Goal: Task Accomplishment & Management: Manage account settings

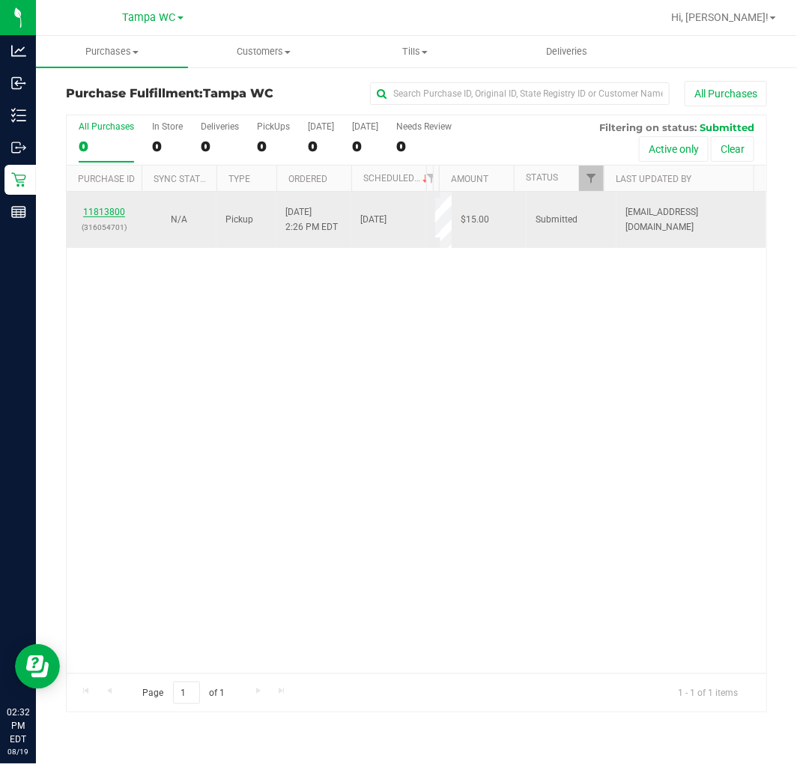
click at [106, 212] on link "11813800" at bounding box center [104, 212] width 42 height 10
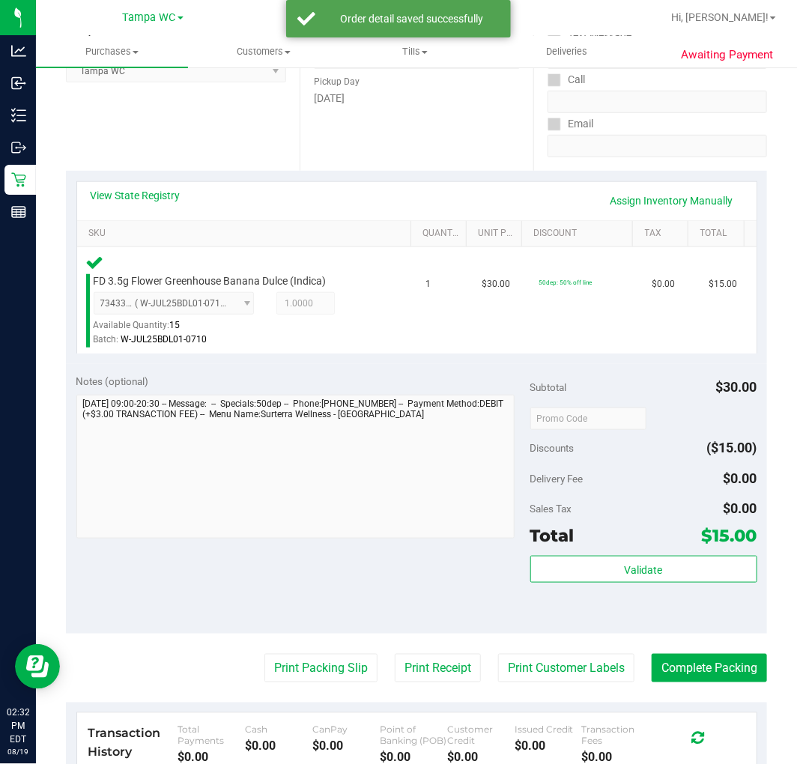
scroll to position [492, 0]
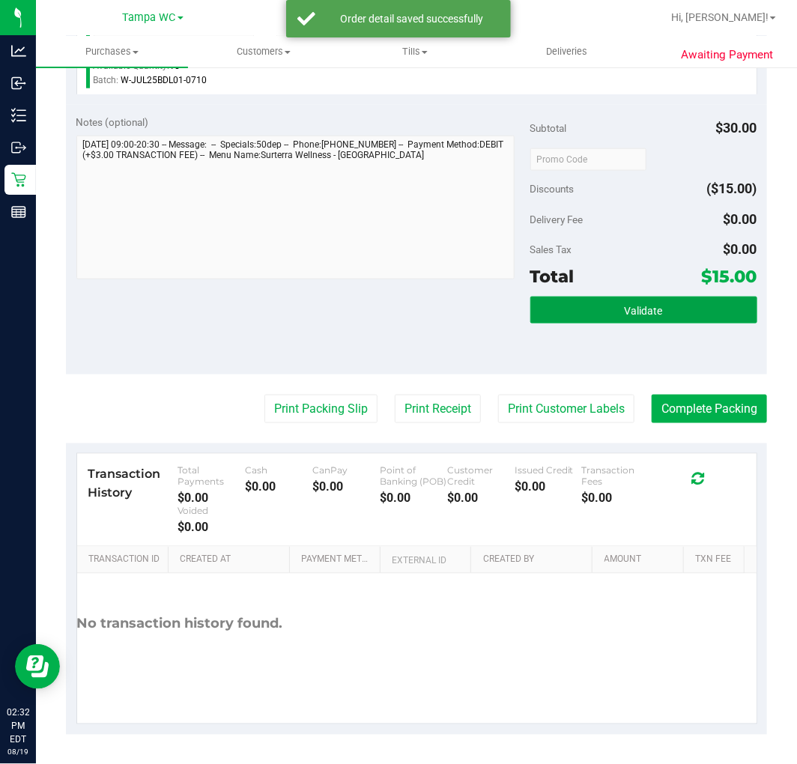
drag, startPoint x: 637, startPoint y: 305, endPoint x: 669, endPoint y: 199, distance: 110.5
click at [640, 301] on button "Validate" at bounding box center [644, 310] width 227 height 27
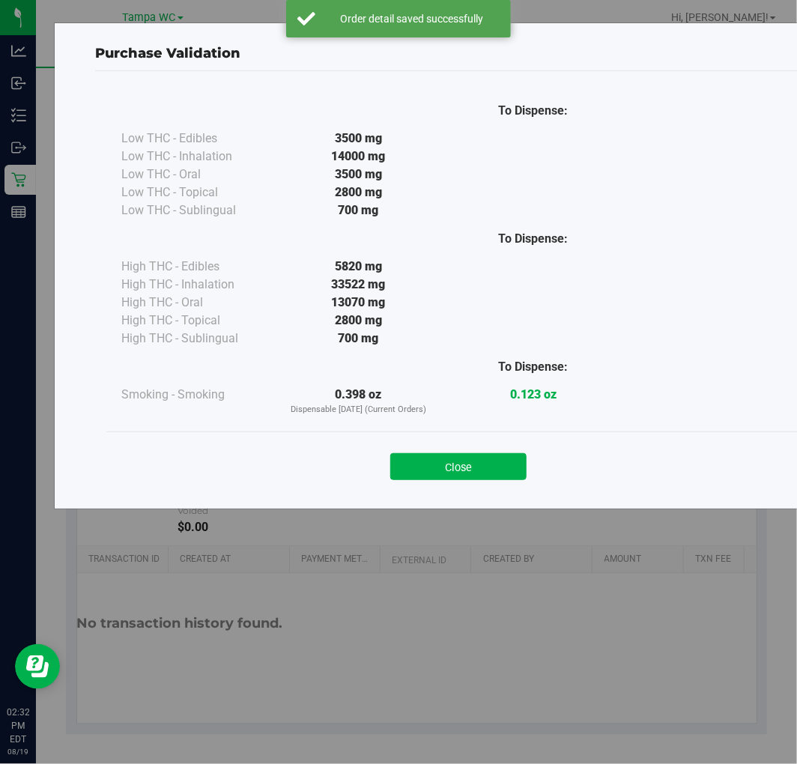
click at [669, 199] on body "Purchase Validation To Dispense: Low THC - Edibles 3500 mg" at bounding box center [398, 382] width 797 height 764
click at [432, 477] on button "Close" at bounding box center [458, 466] width 136 height 27
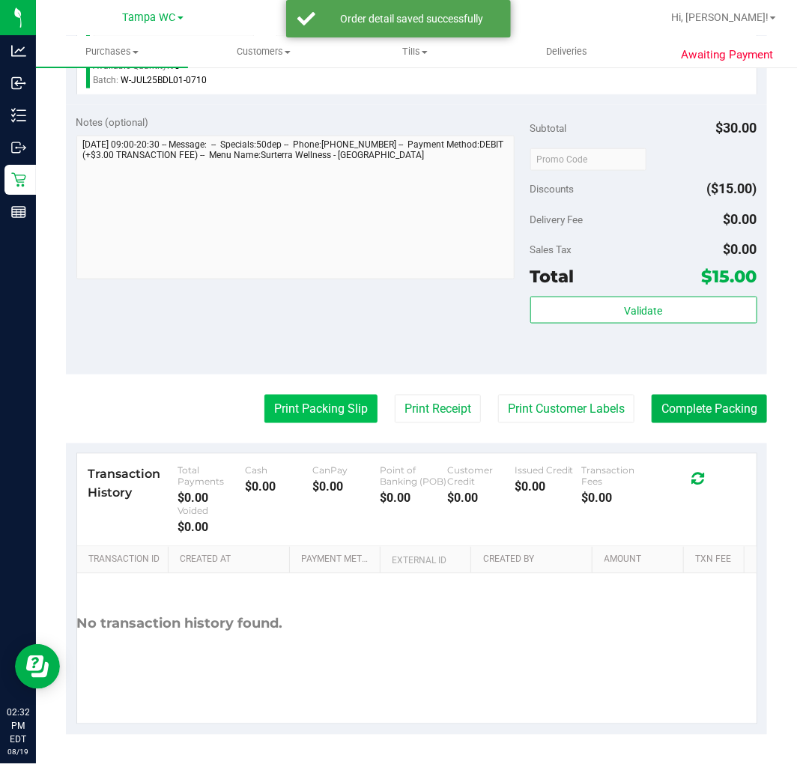
click at [321, 411] on button "Print Packing Slip" at bounding box center [321, 409] width 113 height 28
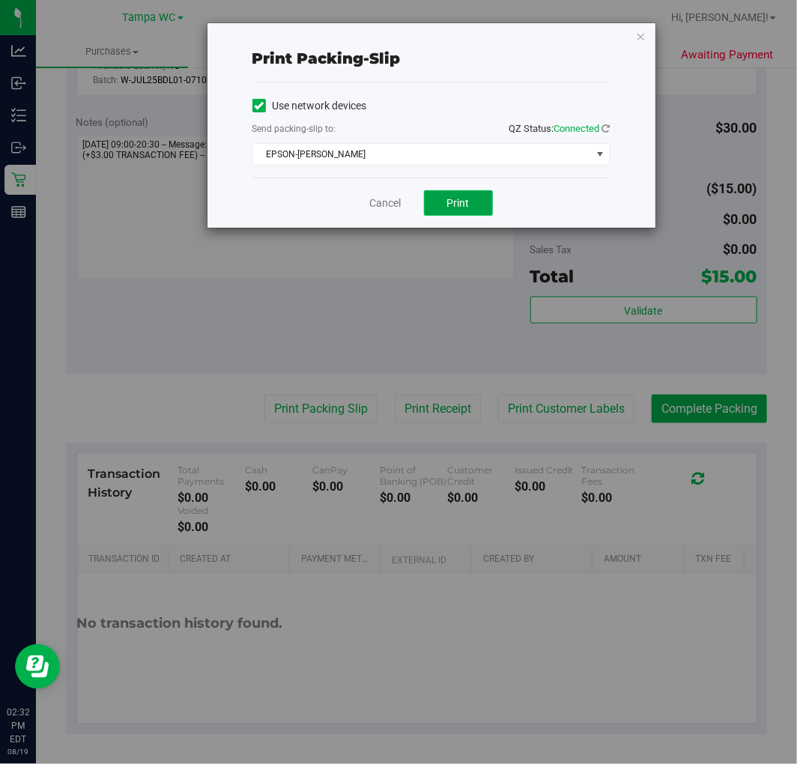
click at [453, 193] on button "Print" at bounding box center [458, 202] width 69 height 25
click at [372, 202] on link "Cancel" at bounding box center [385, 204] width 31 height 16
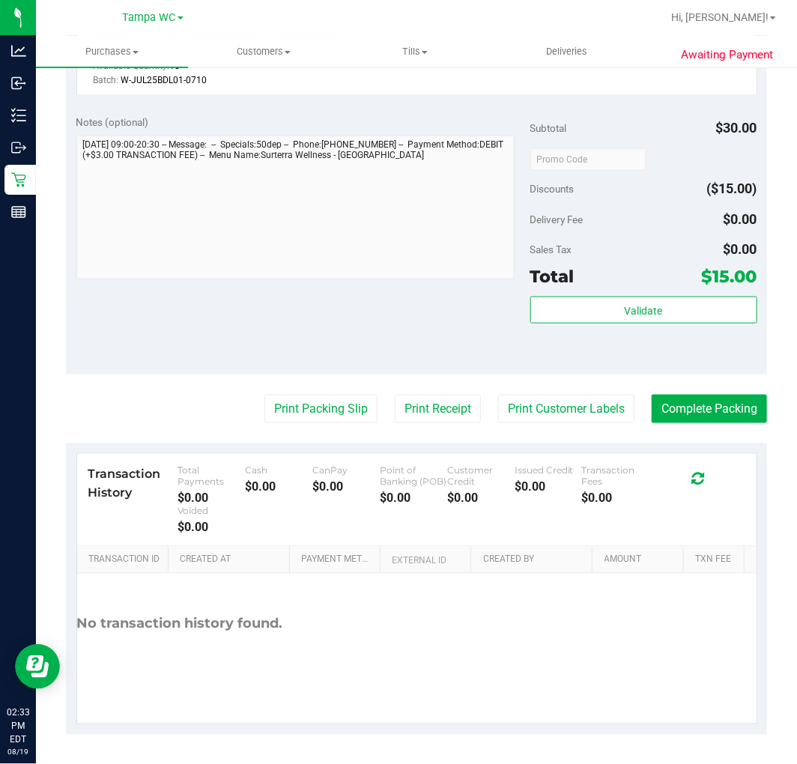
click at [686, 454] on div "Transaction History Total Payments $0.00 Cash $0.00 CanPay $0.00 Point of [GEOG…" at bounding box center [417, 500] width 680 height 93
click at [717, 405] on button "Complete Packing" at bounding box center [709, 409] width 115 height 28
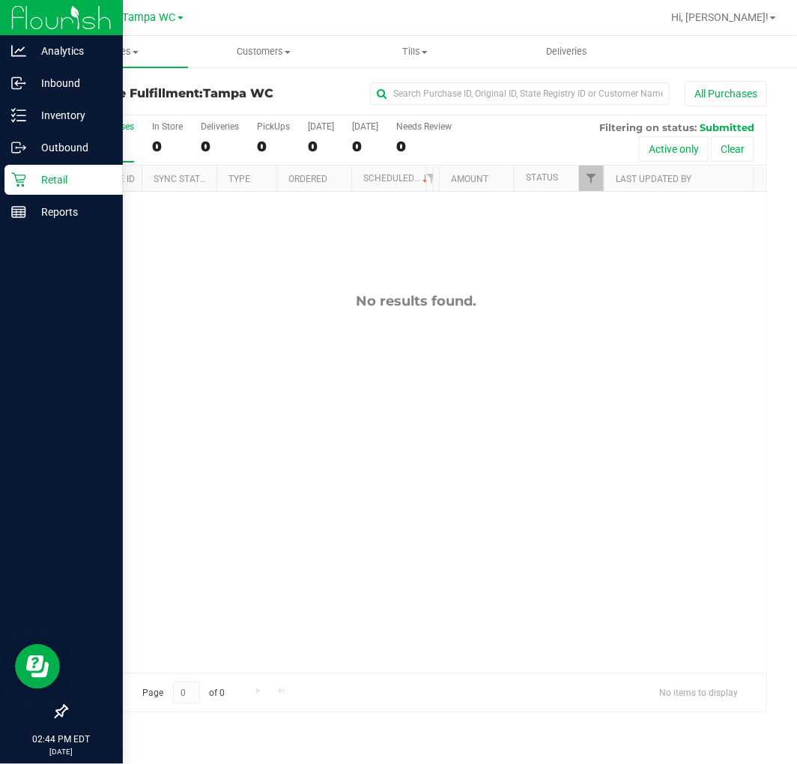
click at [22, 193] on div "Retail" at bounding box center [63, 180] width 118 height 30
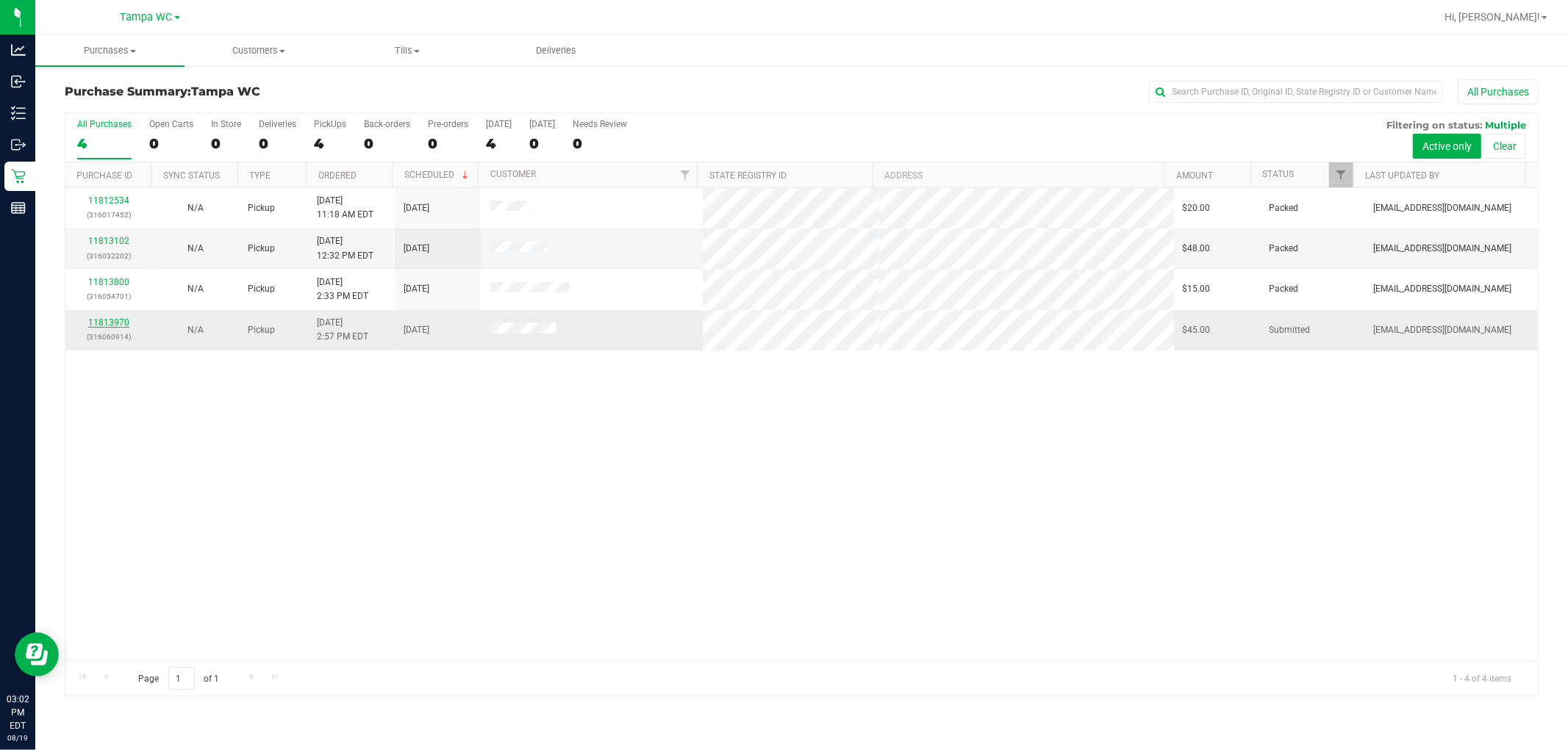
click at [105, 319] on link "11813970" at bounding box center [109, 323] width 41 height 10
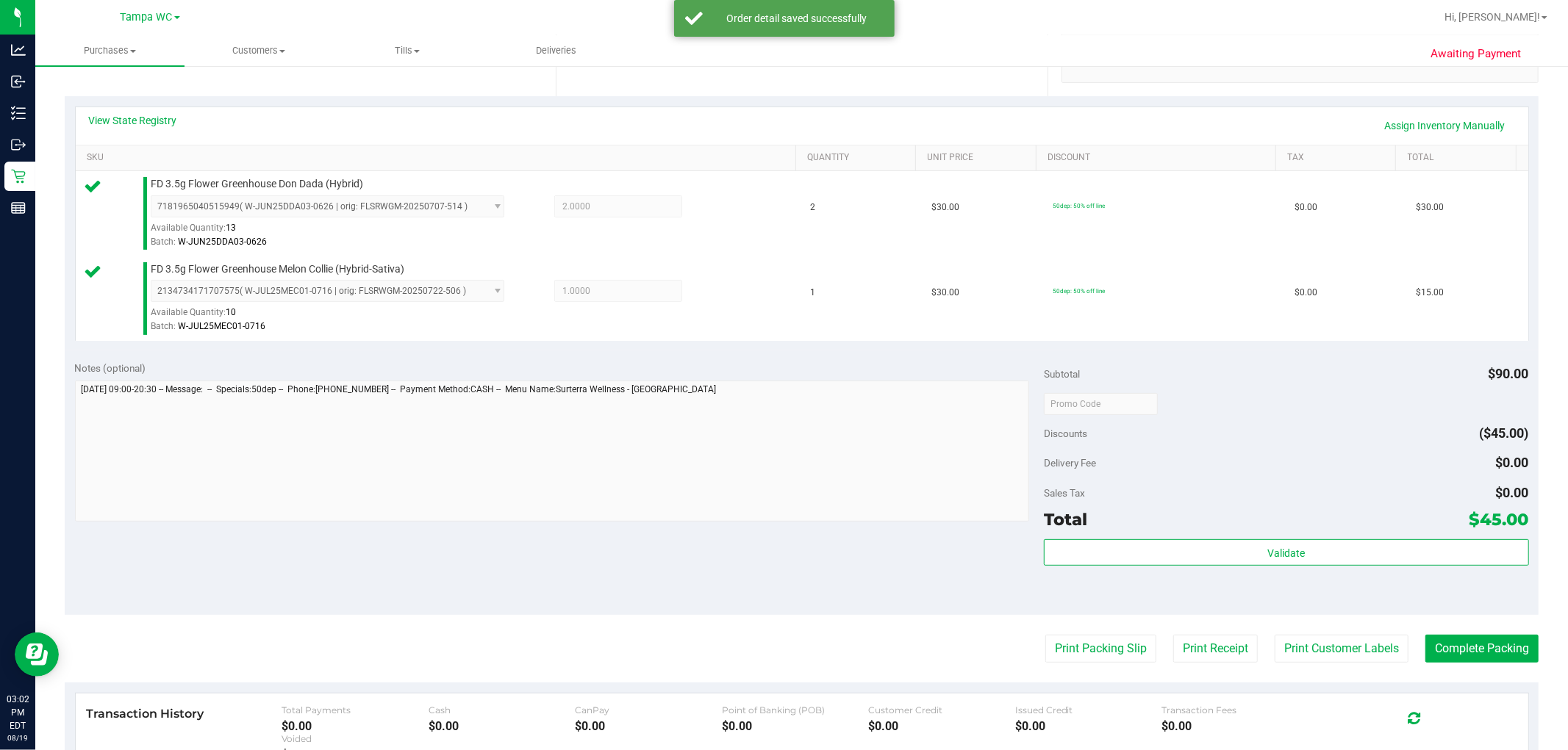
scroll to position [326, 0]
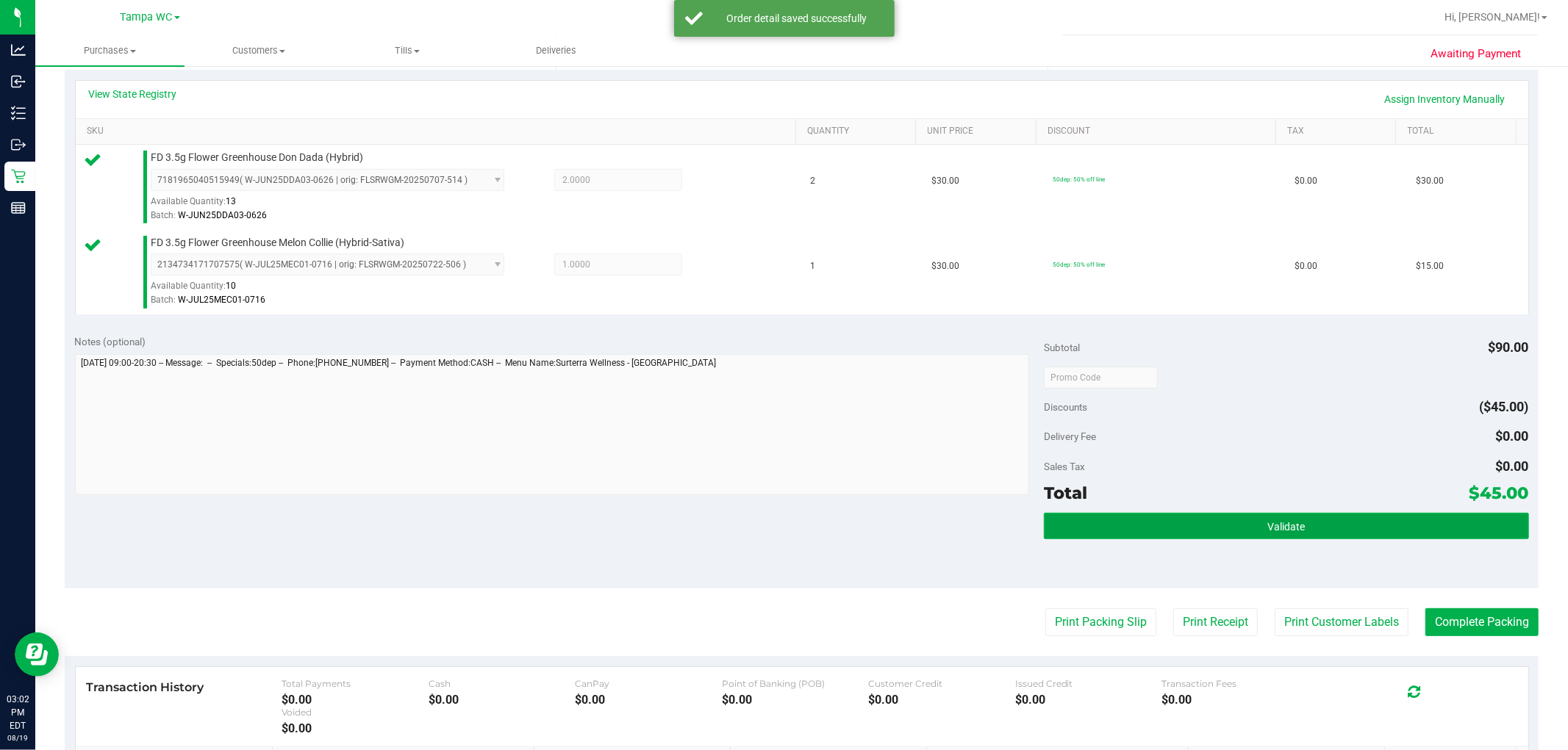
click at [782, 532] on button "Validate" at bounding box center [1286, 525] width 484 height 26
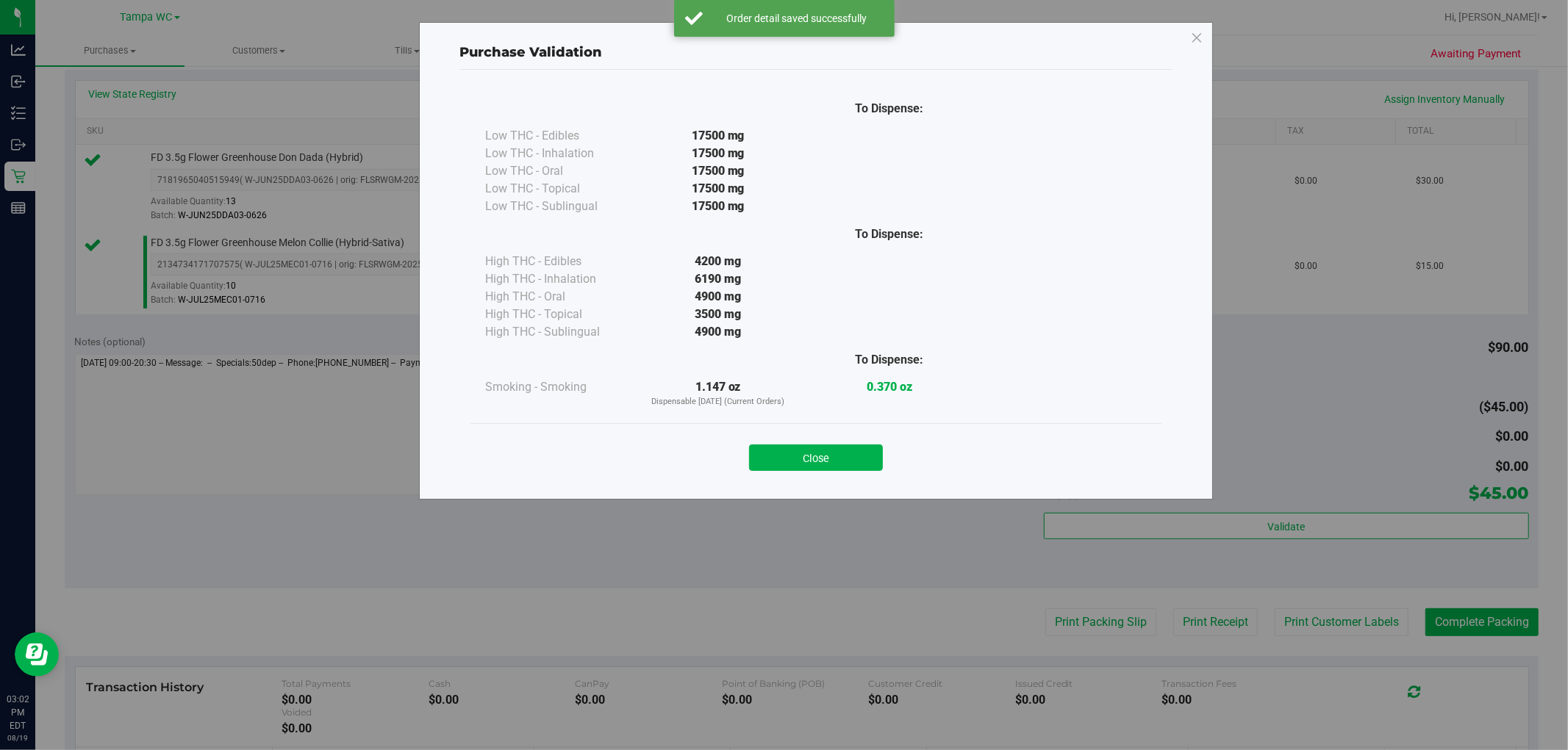
click at [782, 473] on div "Close" at bounding box center [816, 453] width 690 height 60
click at [782, 456] on button "Close" at bounding box center [816, 457] width 133 height 26
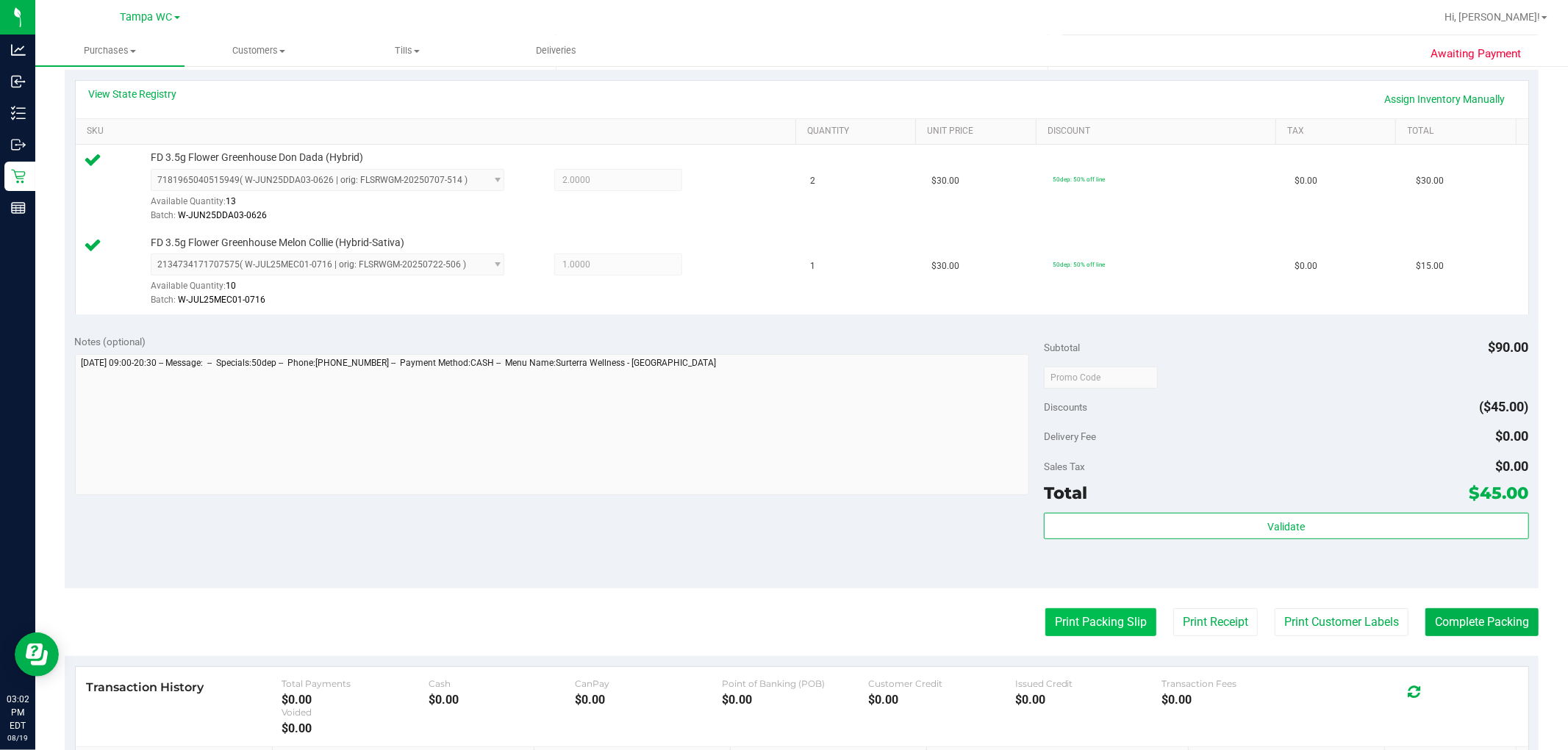
click at [782, 614] on button "Print Packing Slip" at bounding box center [1100, 623] width 111 height 27
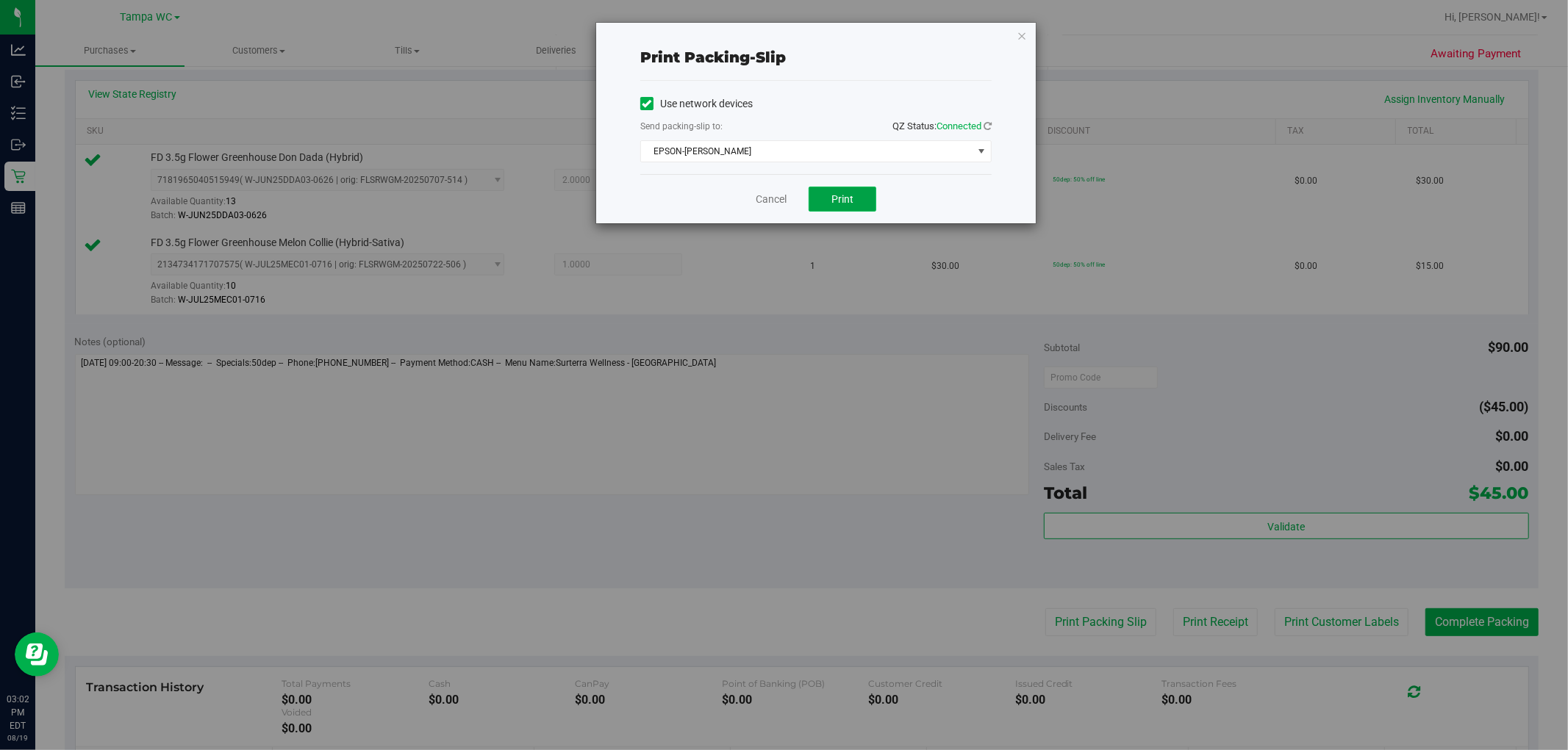
click at [782, 201] on button "Print" at bounding box center [841, 198] width 68 height 25
click at [768, 186] on div "Cancel Print" at bounding box center [816, 199] width 351 height 49
click at [762, 198] on link "Cancel" at bounding box center [770, 200] width 30 height 16
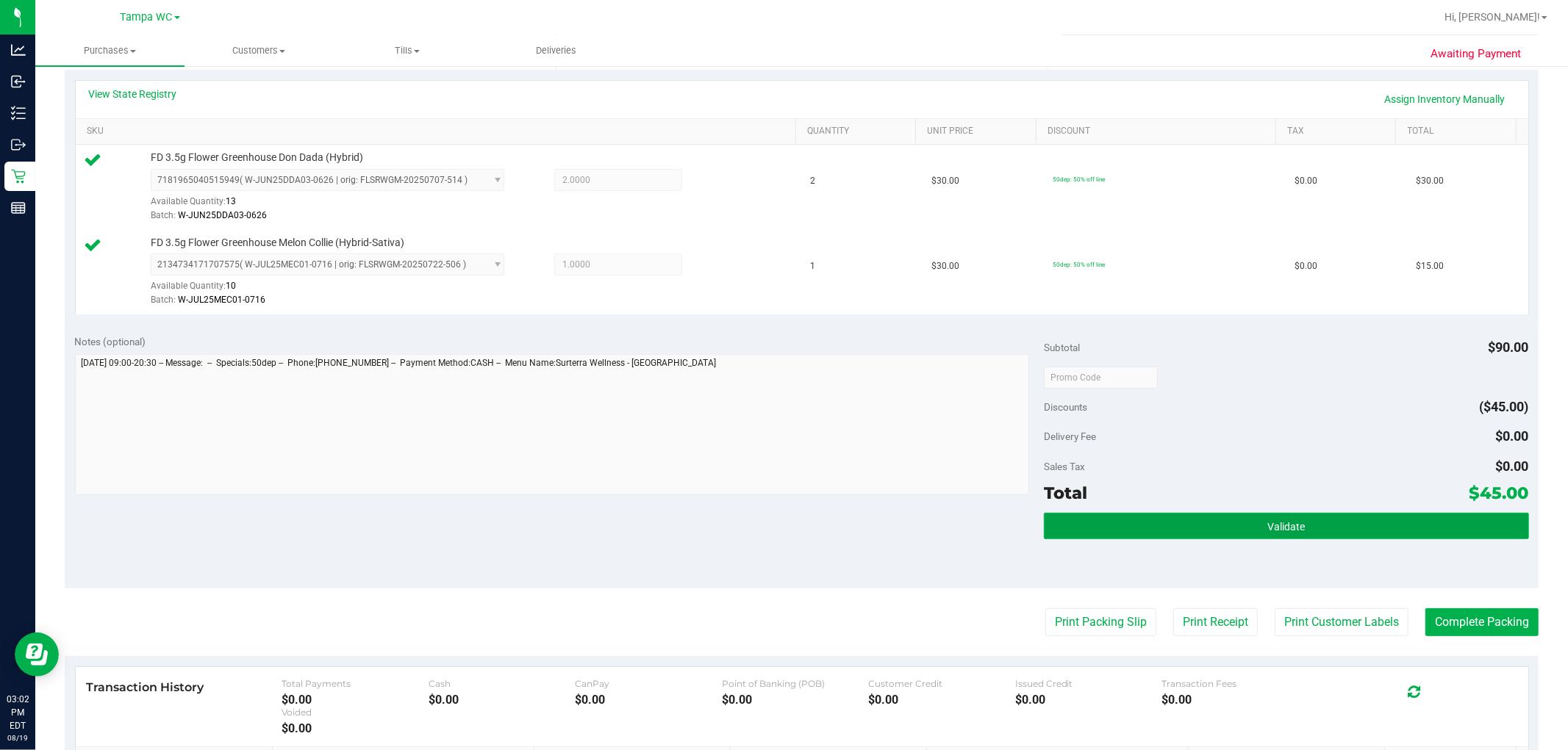
click at [782, 513] on button "Validate" at bounding box center [1286, 525] width 484 height 26
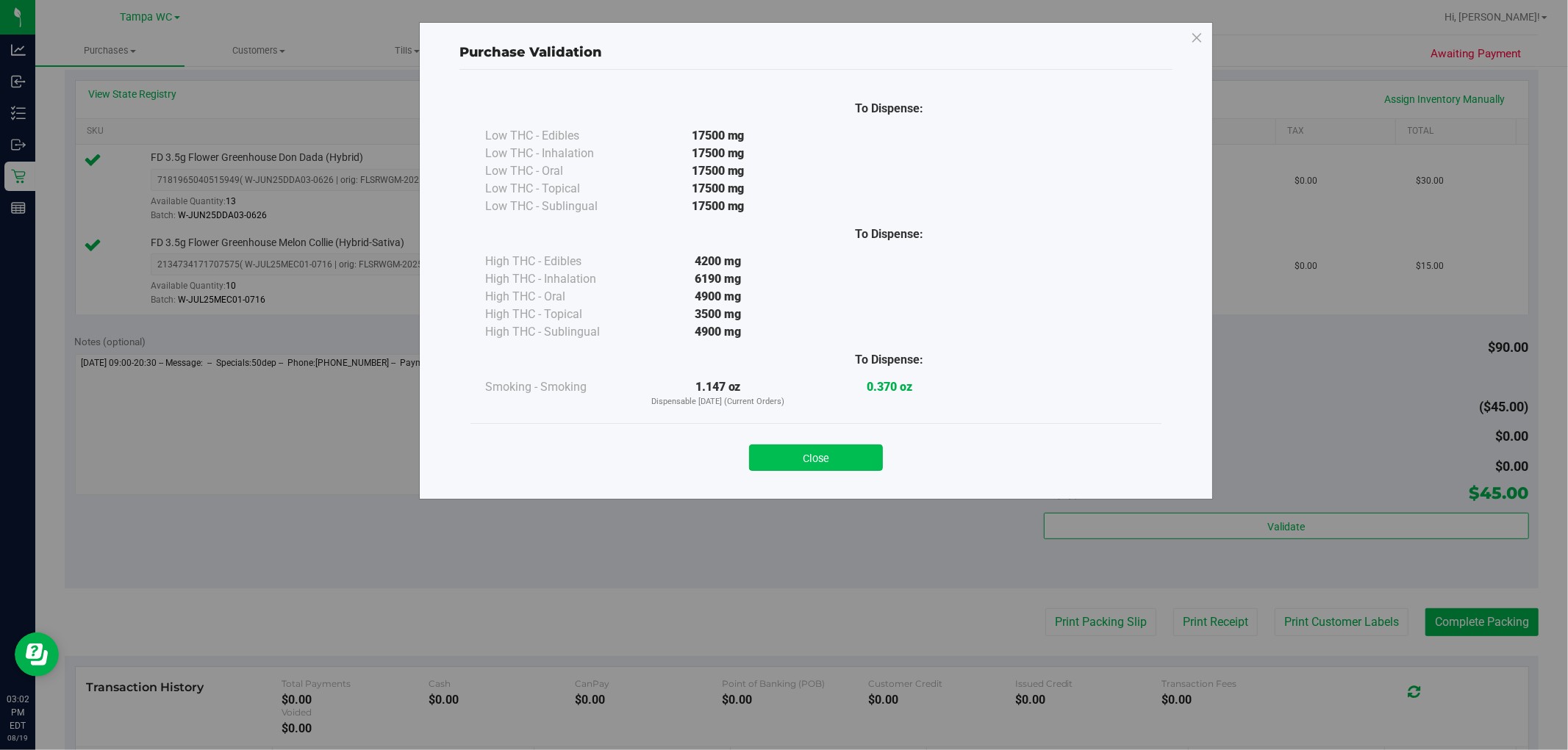
click at [782, 456] on button "Close" at bounding box center [816, 457] width 133 height 26
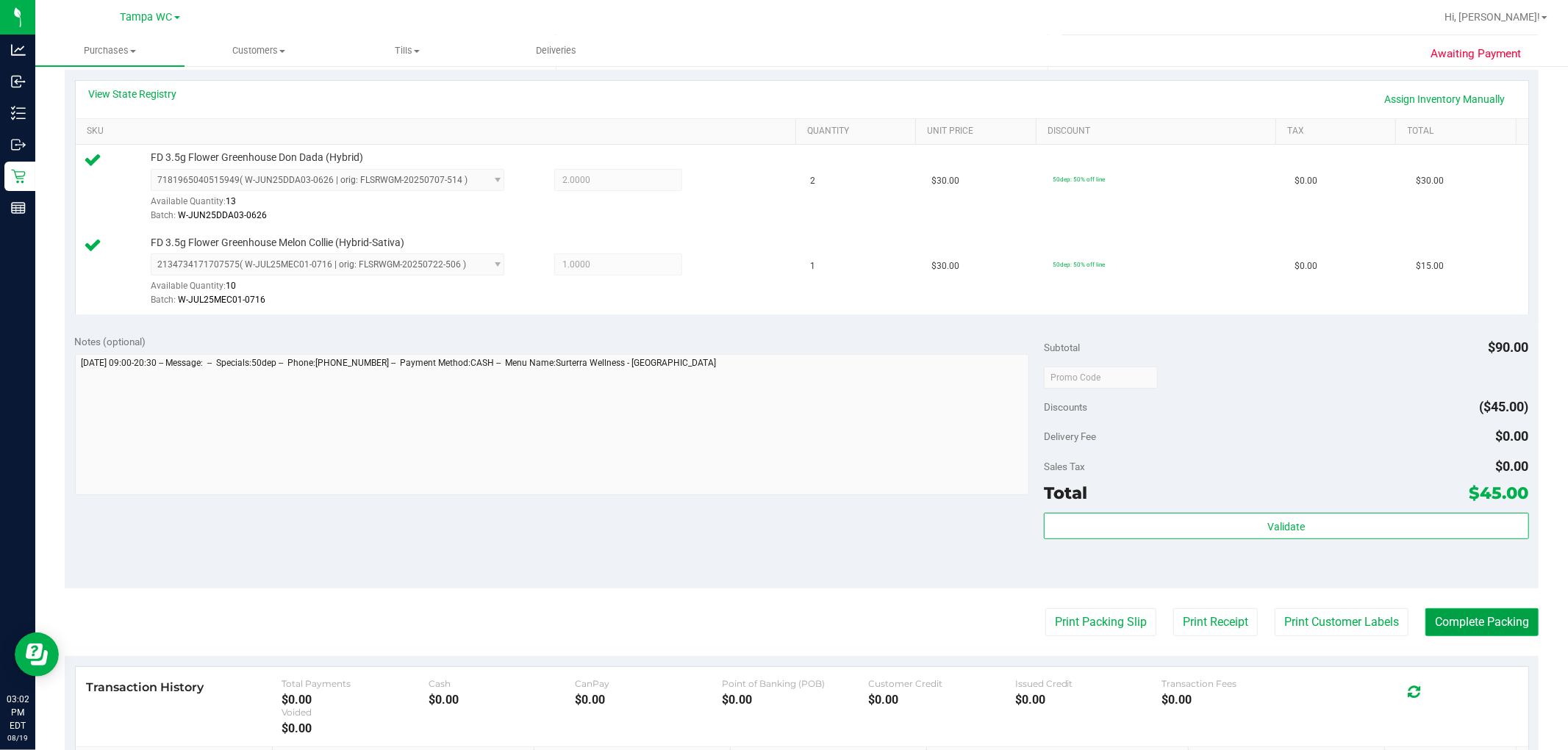
click at [782, 626] on button "Complete Packing" at bounding box center [1481, 623] width 113 height 27
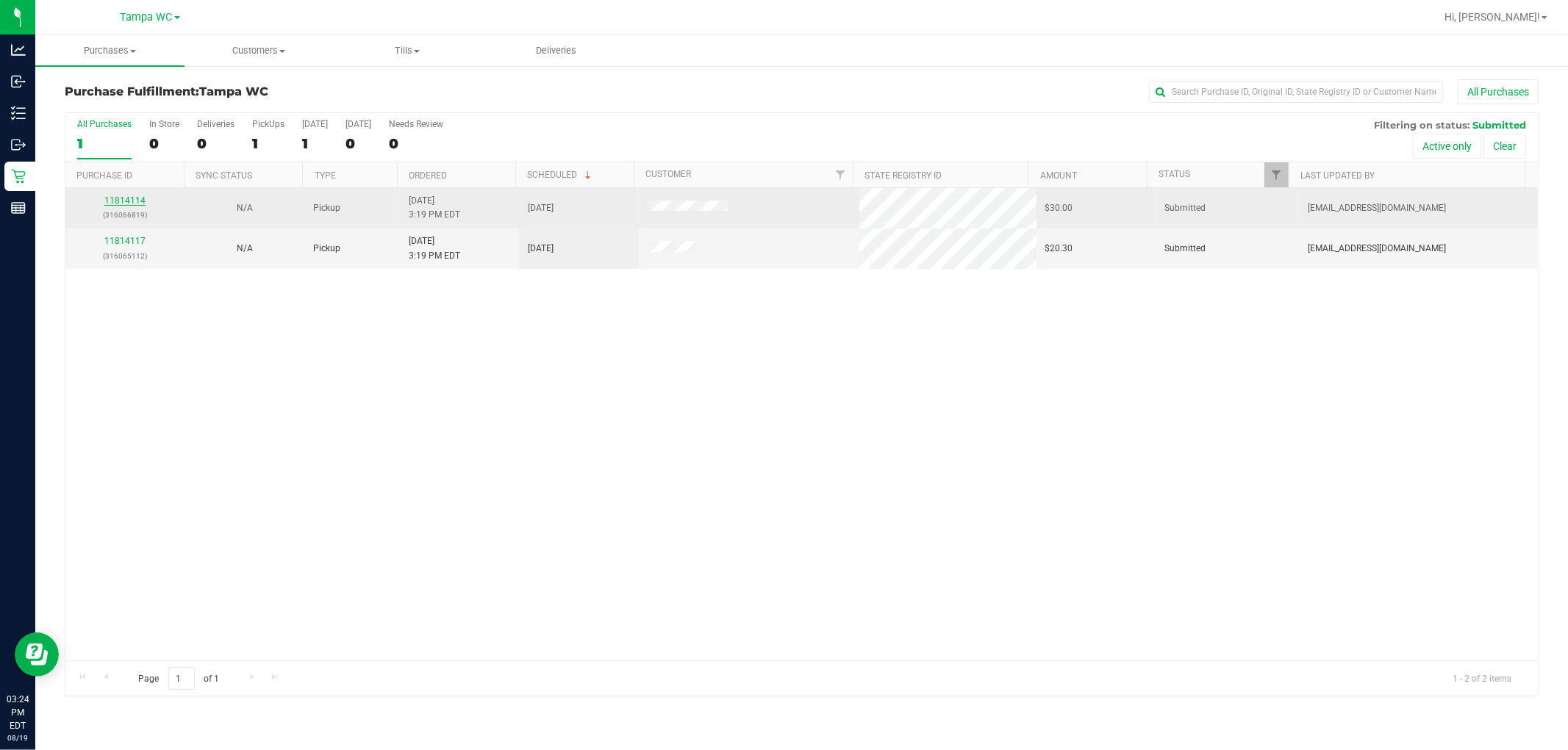
click at [136, 195] on link "11814114" at bounding box center [125, 200] width 41 height 10
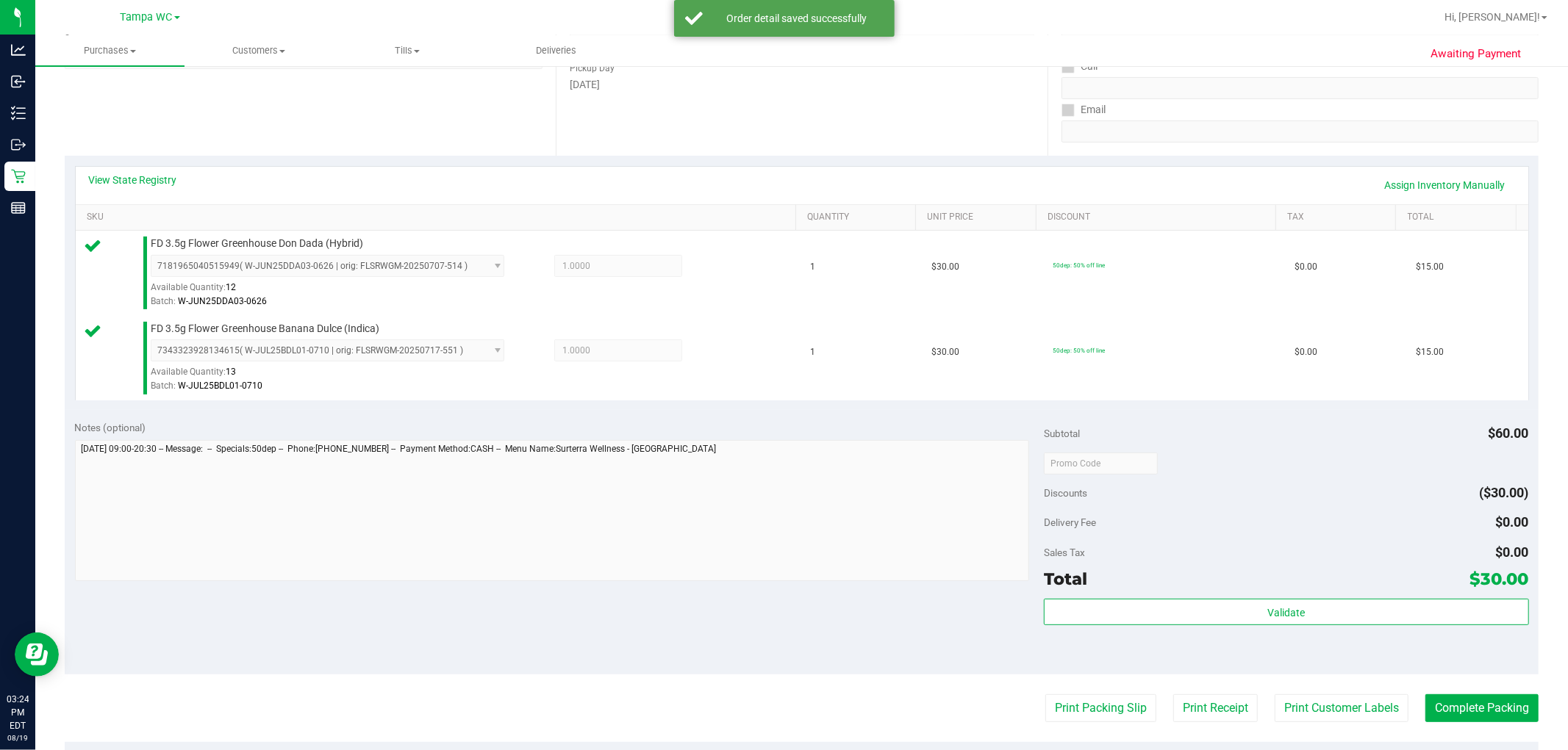
scroll to position [245, 0]
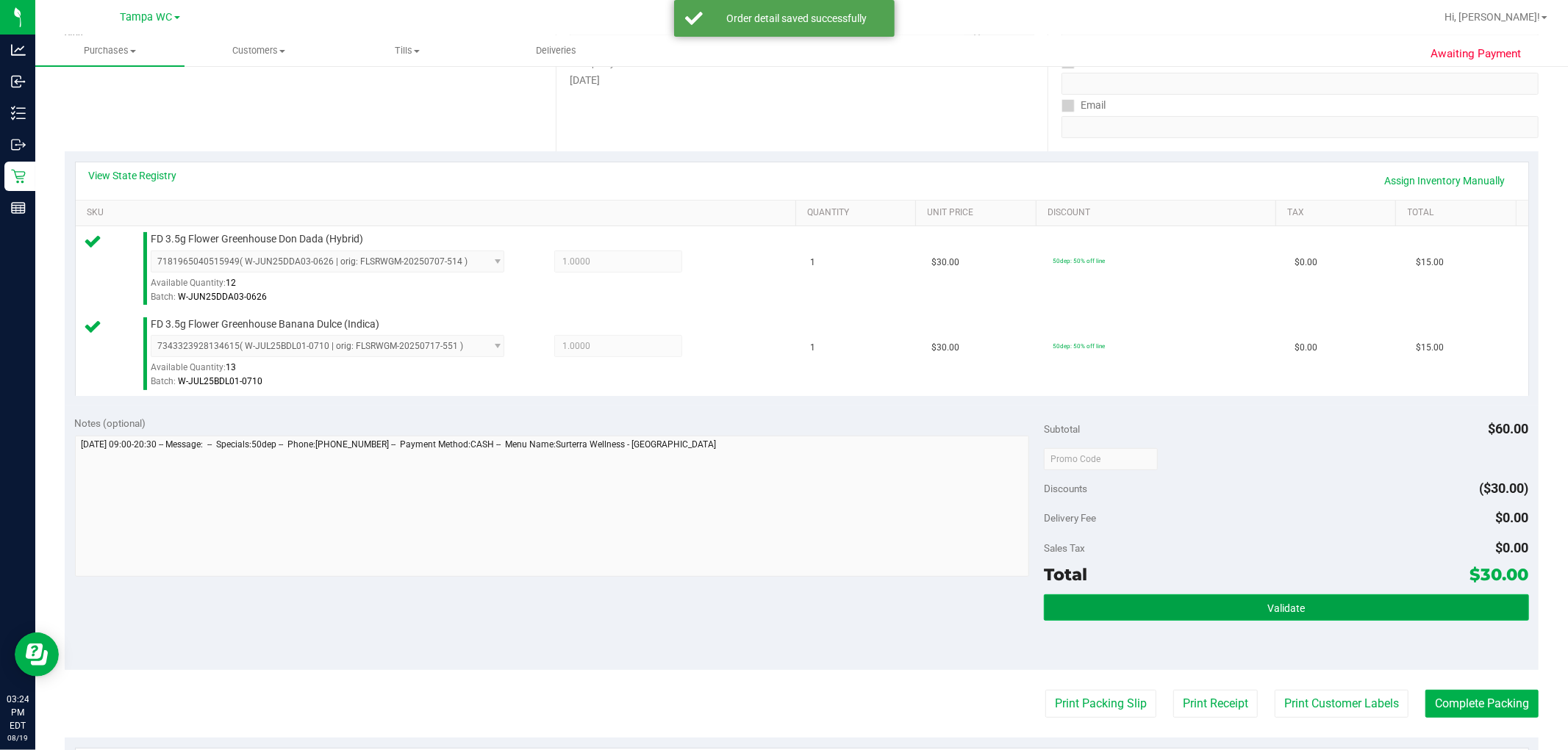
click at [782, 618] on button "Validate" at bounding box center [1286, 607] width 484 height 26
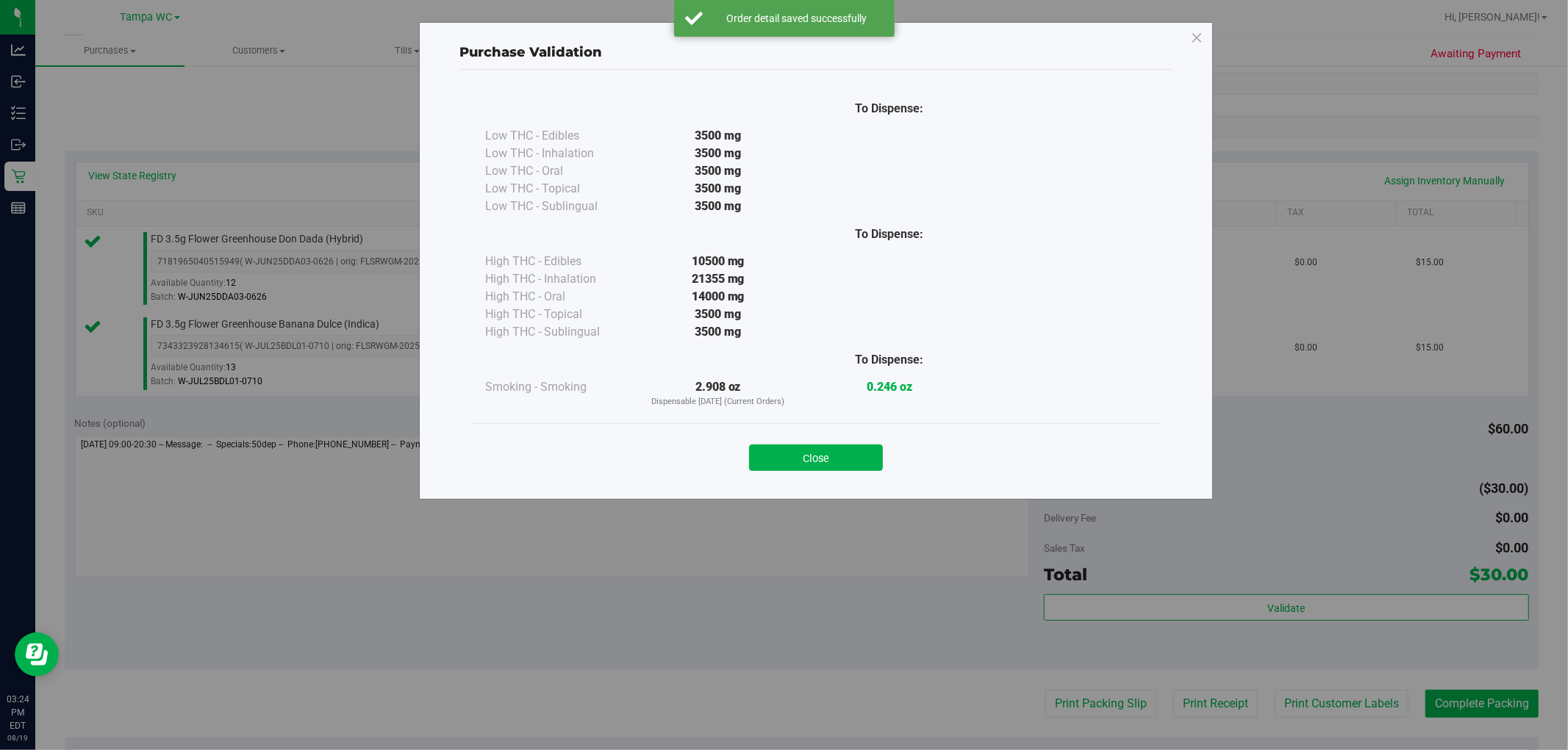
click at [782, 442] on div "Close" at bounding box center [816, 453] width 669 height 36
drag, startPoint x: 813, startPoint y: 446, endPoint x: 982, endPoint y: 582, distance: 216.9
click at [782, 447] on button "Close" at bounding box center [816, 457] width 133 height 26
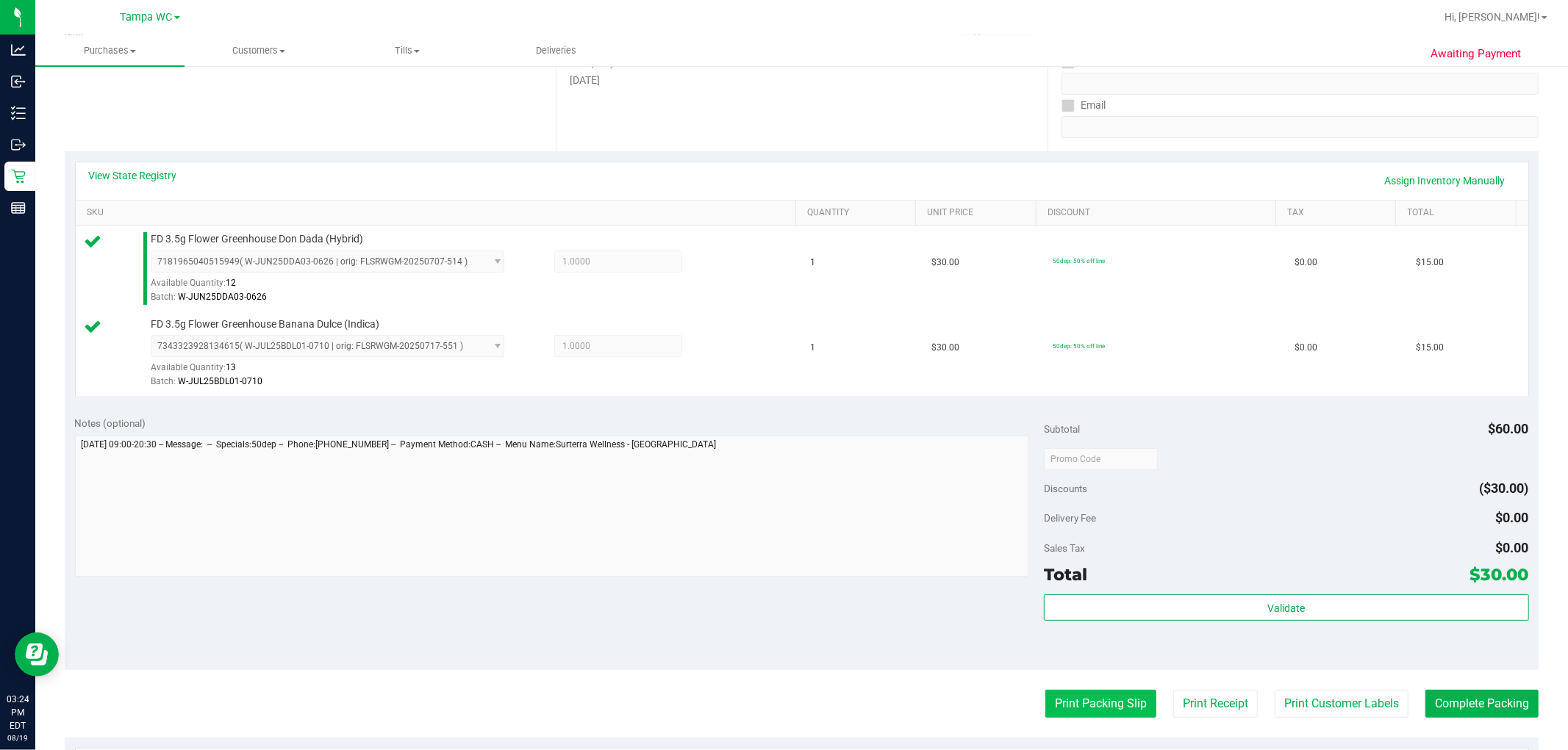
click at [782, 706] on button "Print Packing Slip" at bounding box center [1100, 704] width 111 height 27
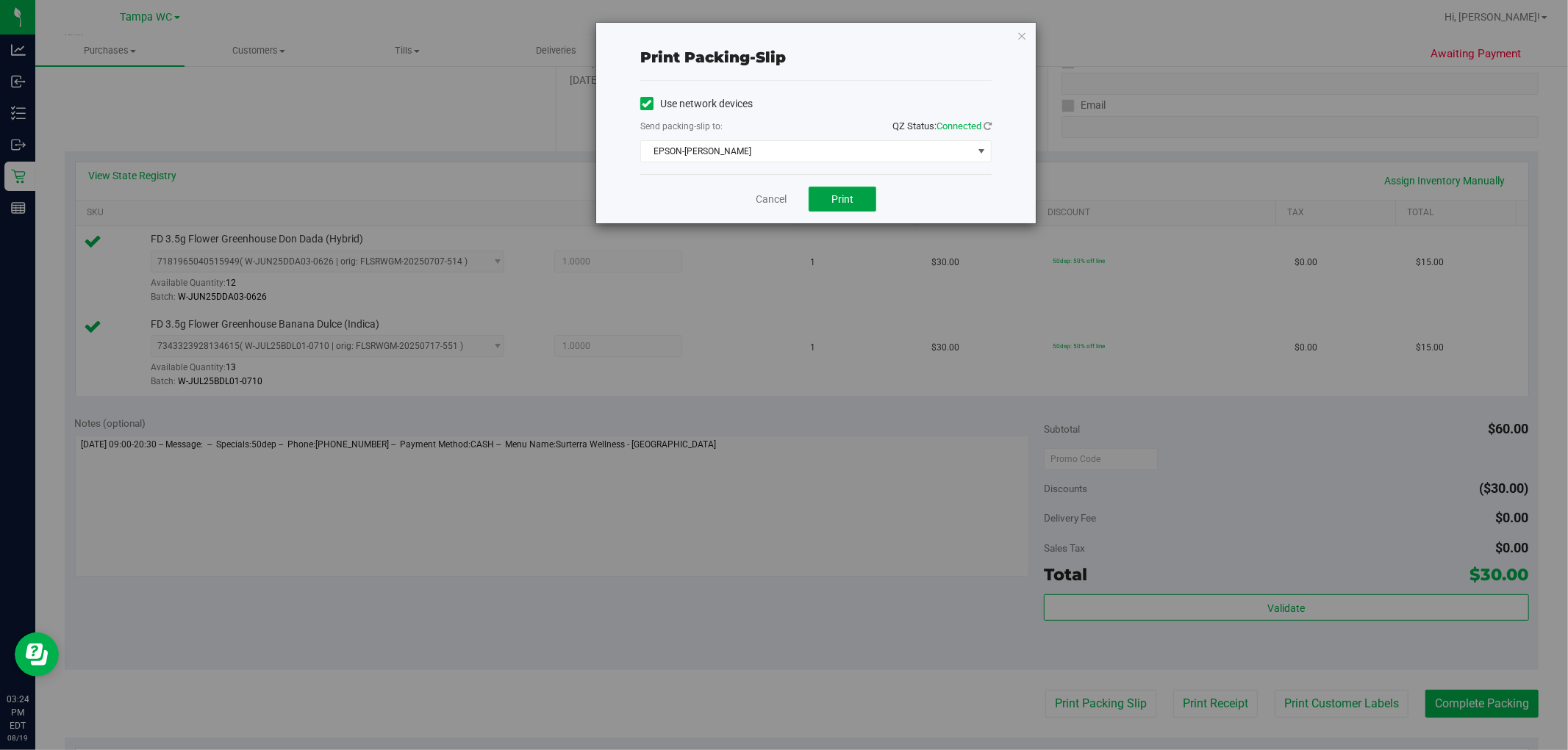
click at [782, 203] on button "Print" at bounding box center [841, 198] width 68 height 25
click at [770, 200] on link "Cancel" at bounding box center [770, 200] width 30 height 16
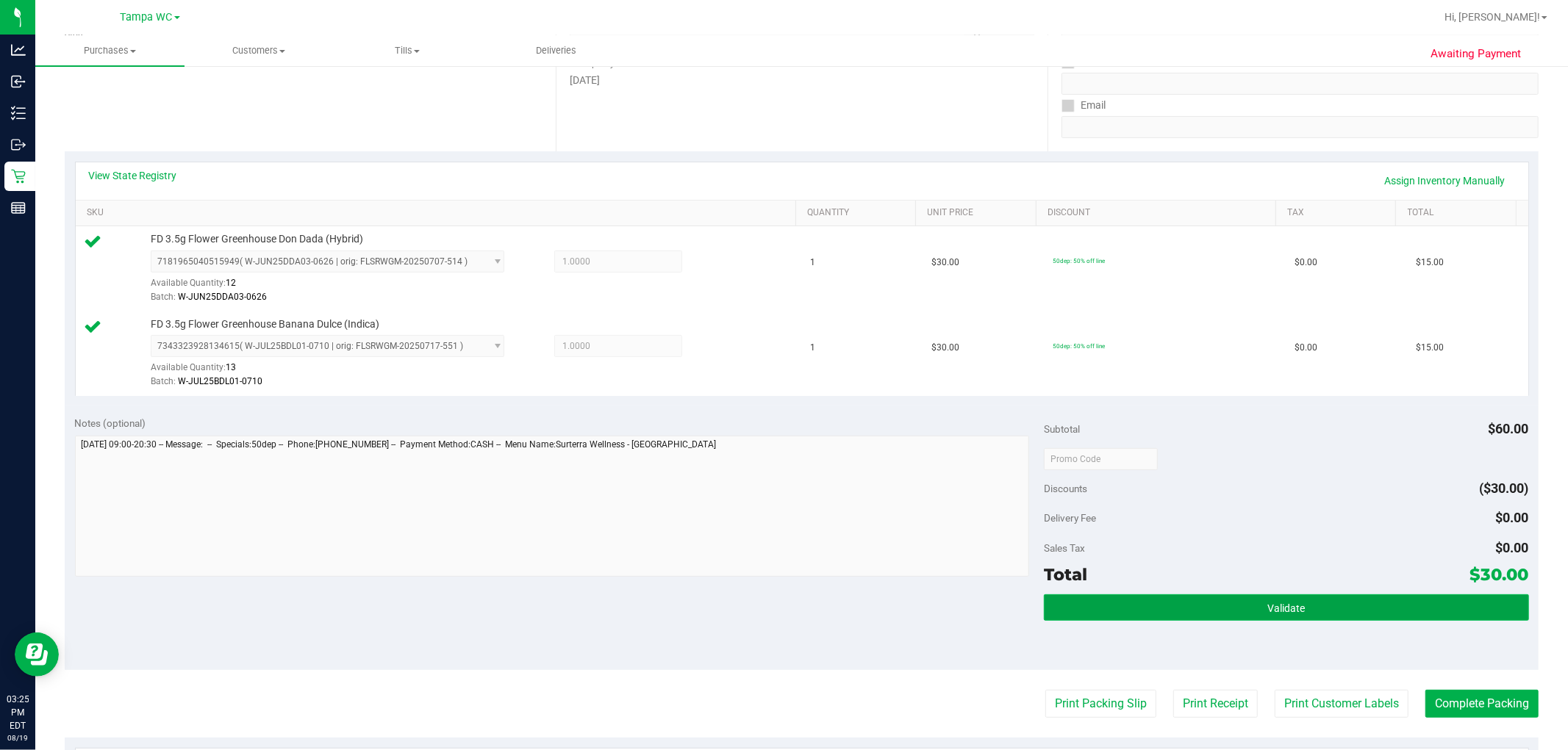
click at [782, 606] on button "Validate" at bounding box center [1286, 607] width 484 height 26
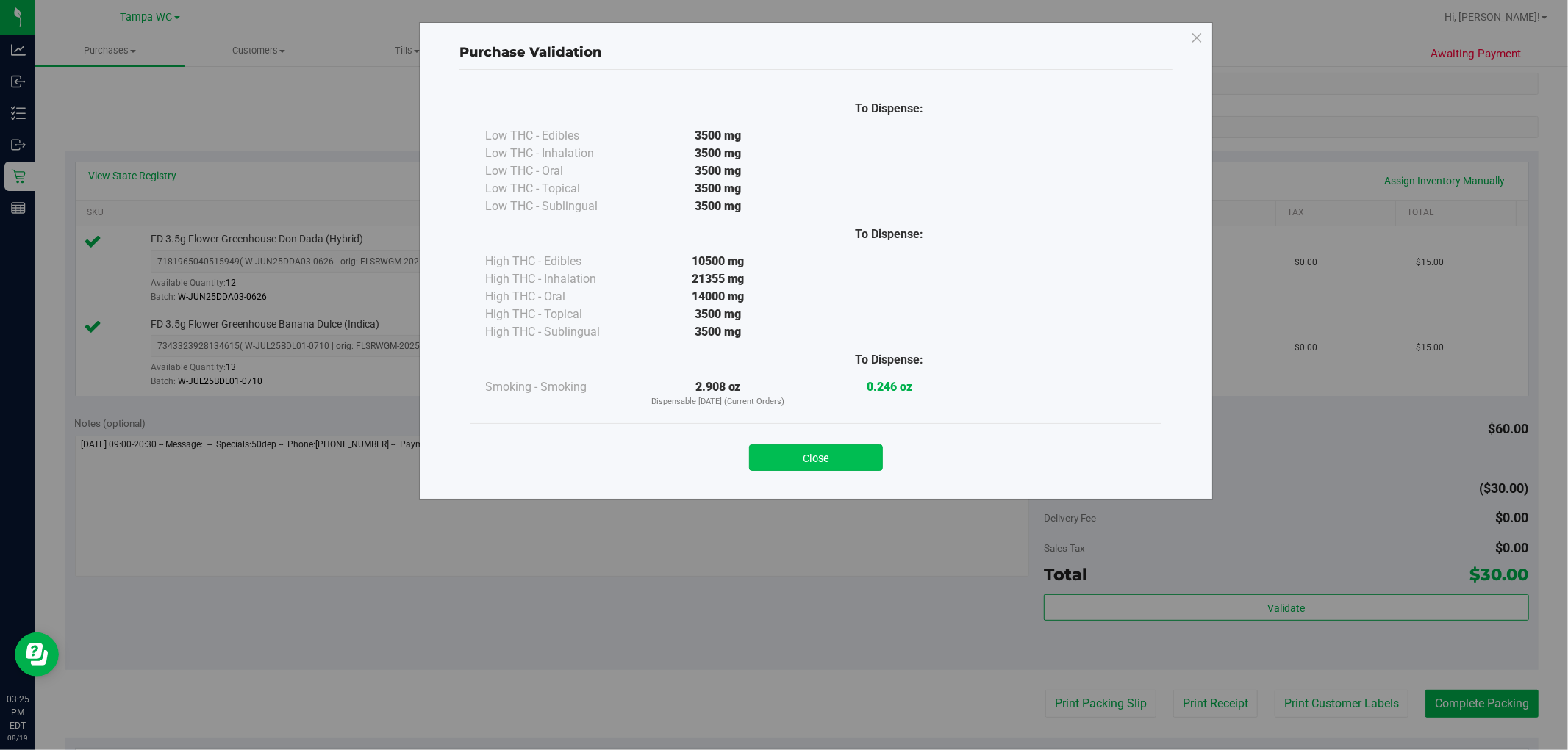
click at [782, 456] on button "Close" at bounding box center [816, 457] width 133 height 26
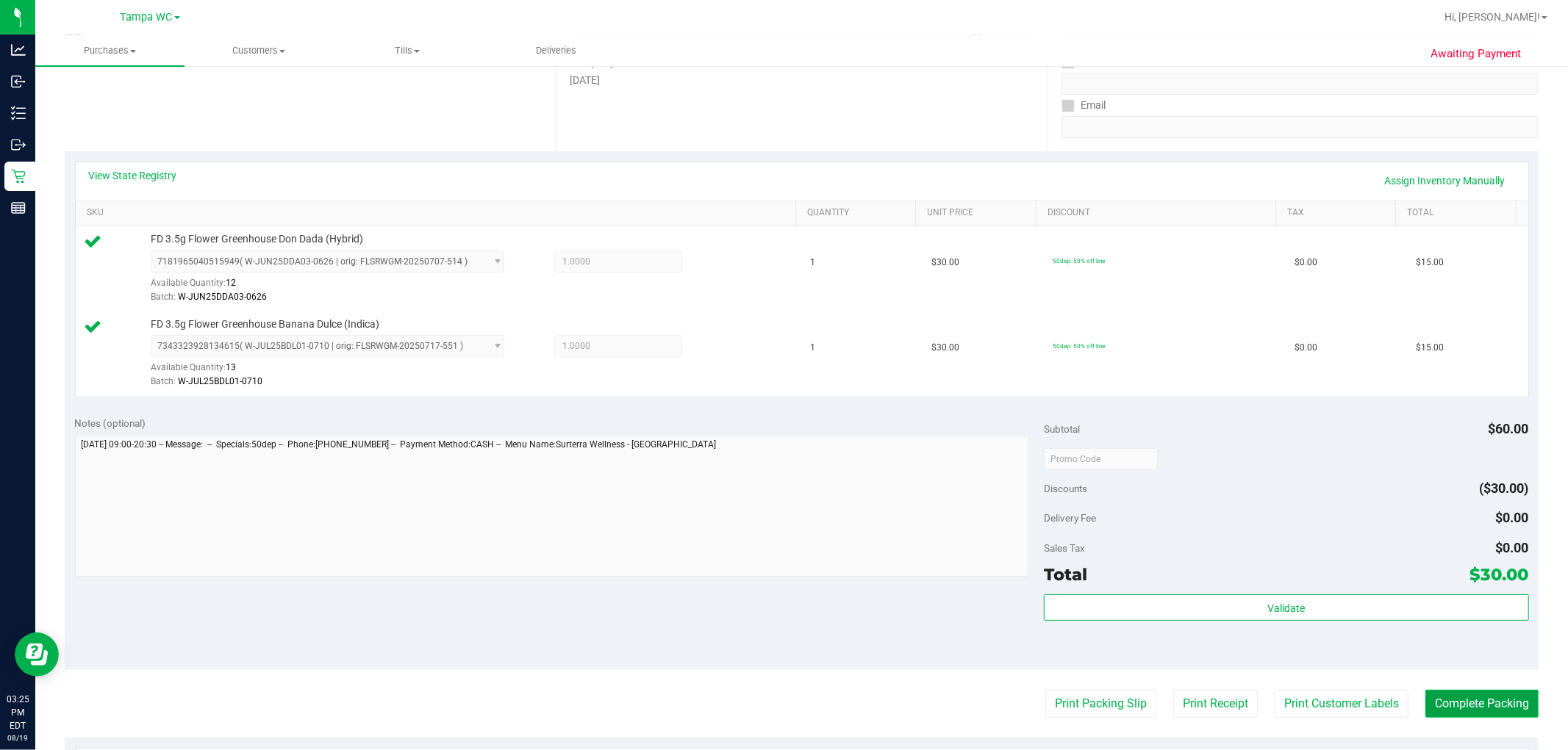
click at [782, 715] on button "Complete Packing" at bounding box center [1481, 704] width 113 height 27
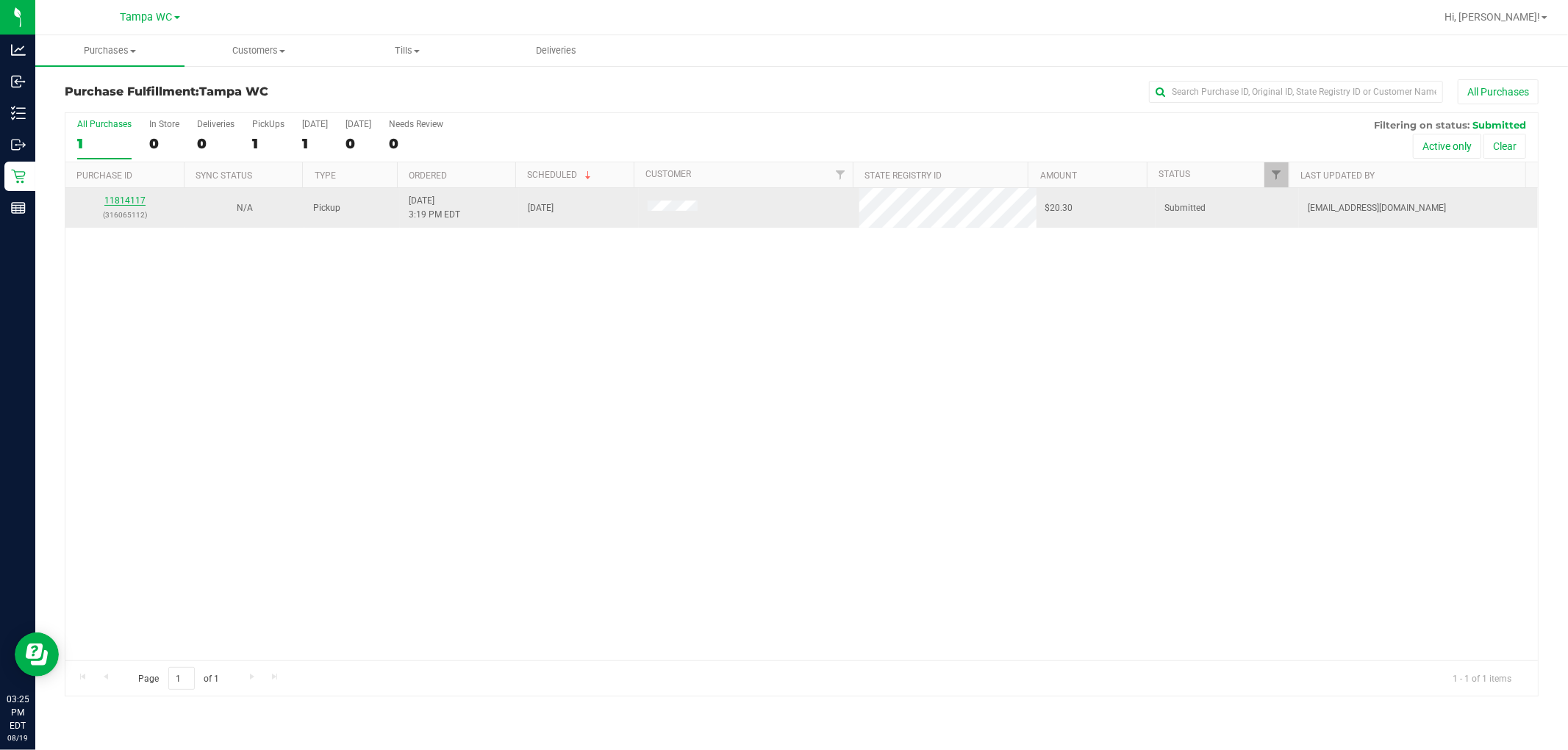
click at [135, 199] on link "11814117" at bounding box center [125, 200] width 41 height 10
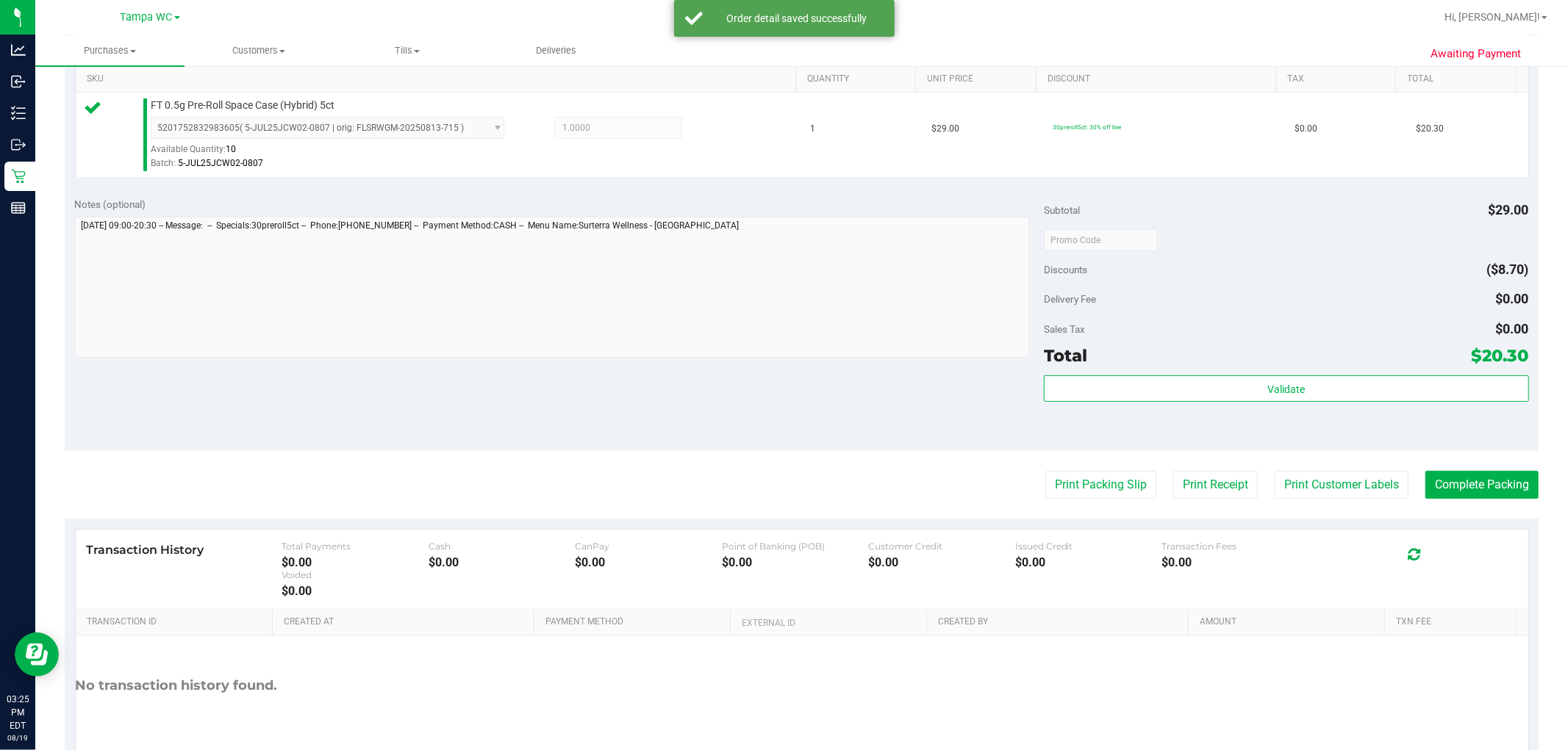
scroll to position [408, 0]
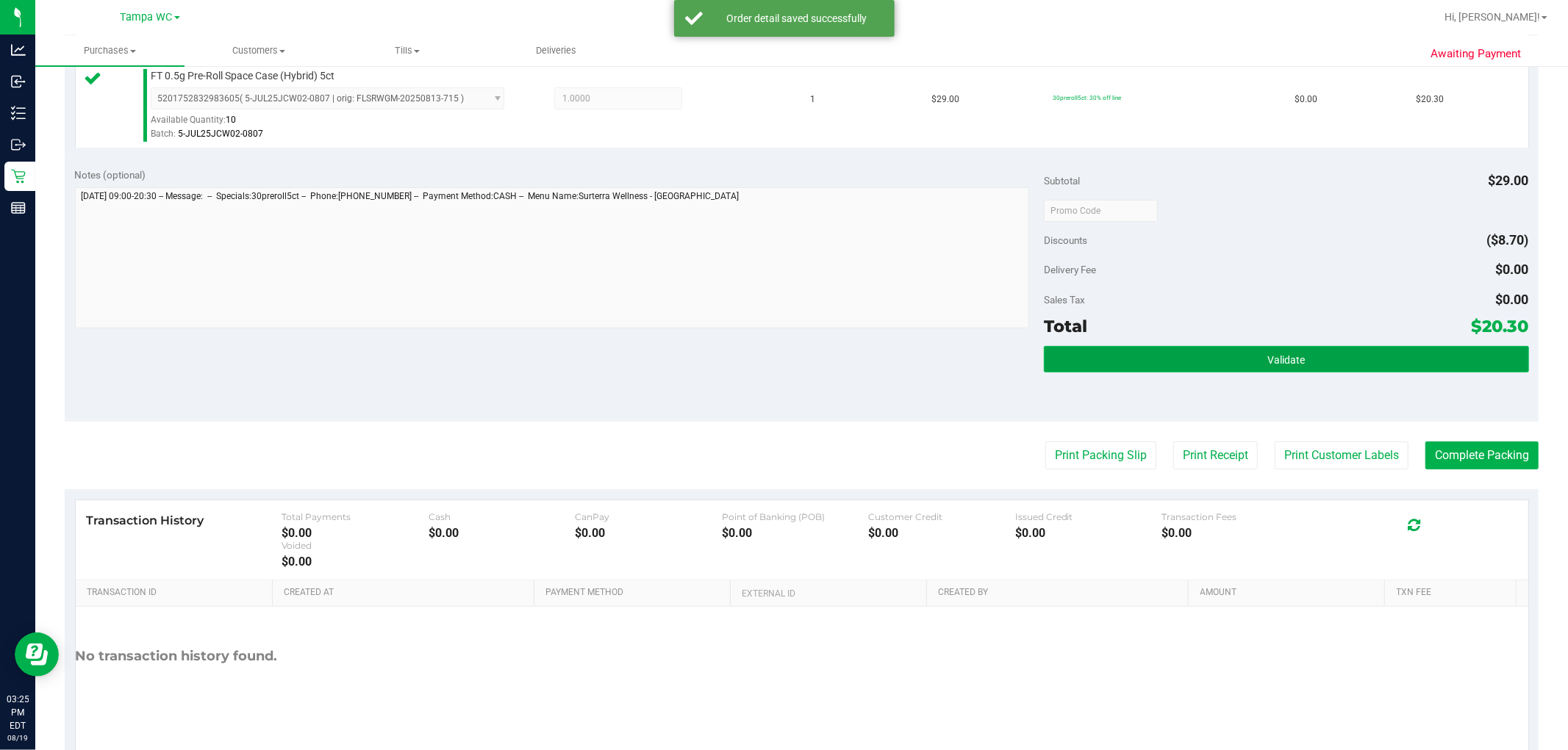
click at [782, 362] on button "Validate" at bounding box center [1286, 359] width 484 height 26
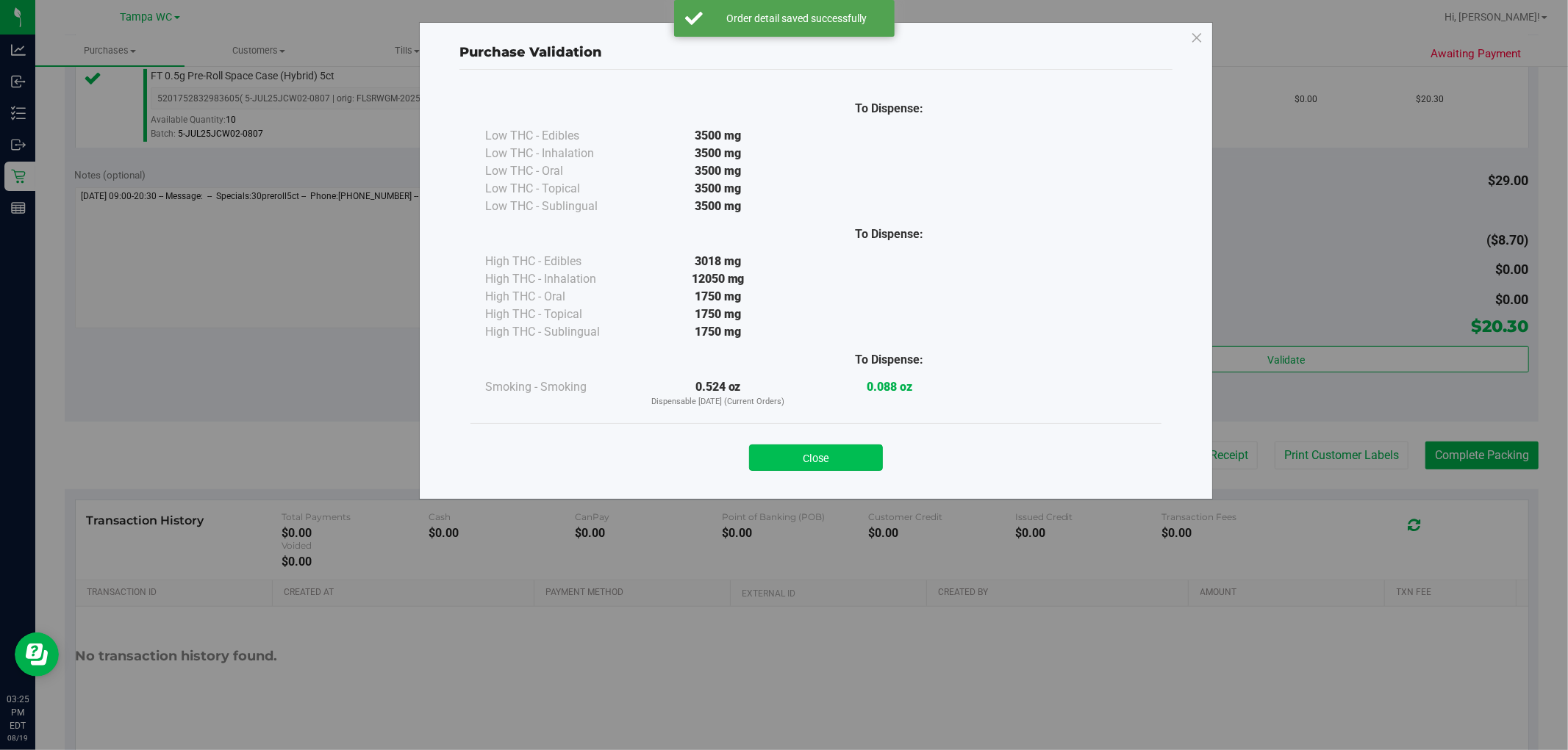
click at [782, 468] on button "Close" at bounding box center [816, 457] width 133 height 26
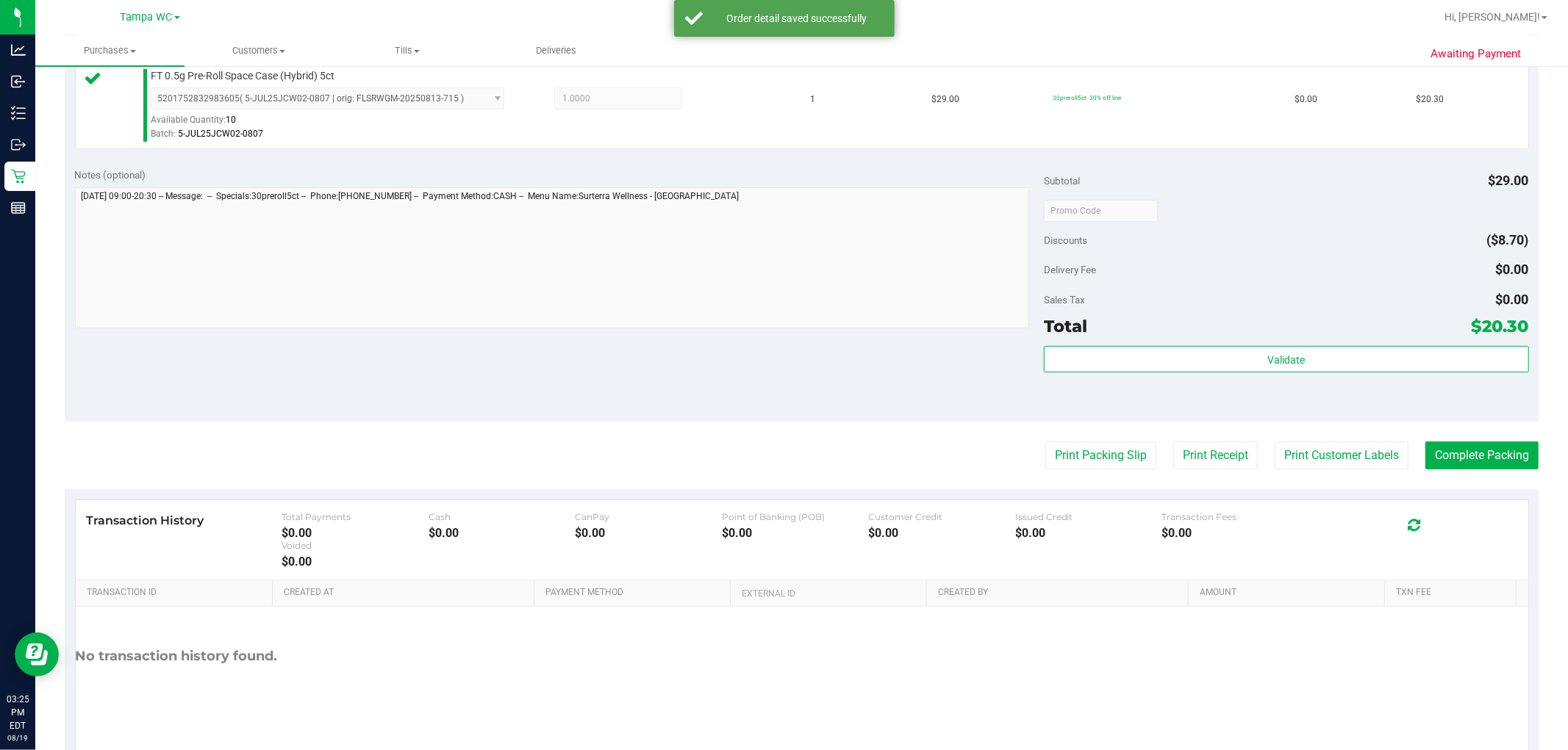
click at [782, 474] on purchase-details "Back Edit Purchase Cancel Purchase View Profile # 11814117 BioTrack ID: - Submi…" at bounding box center [801, 218] width 1474 height 1092
click at [782, 465] on button "Print Packing Slip" at bounding box center [1100, 455] width 111 height 27
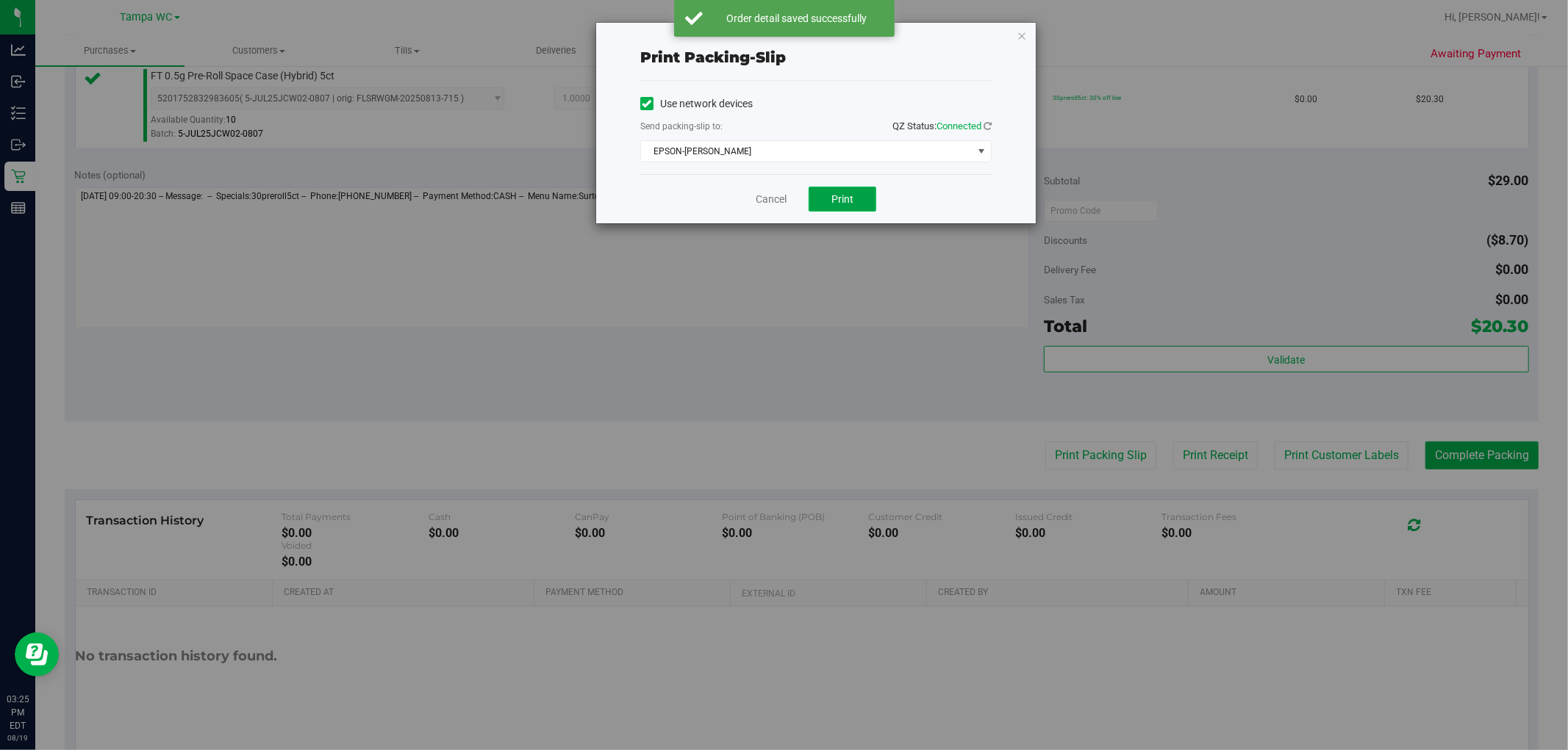
click at [782, 206] on button "Print" at bounding box center [841, 198] width 68 height 25
click at [767, 193] on link "Cancel" at bounding box center [770, 200] width 30 height 16
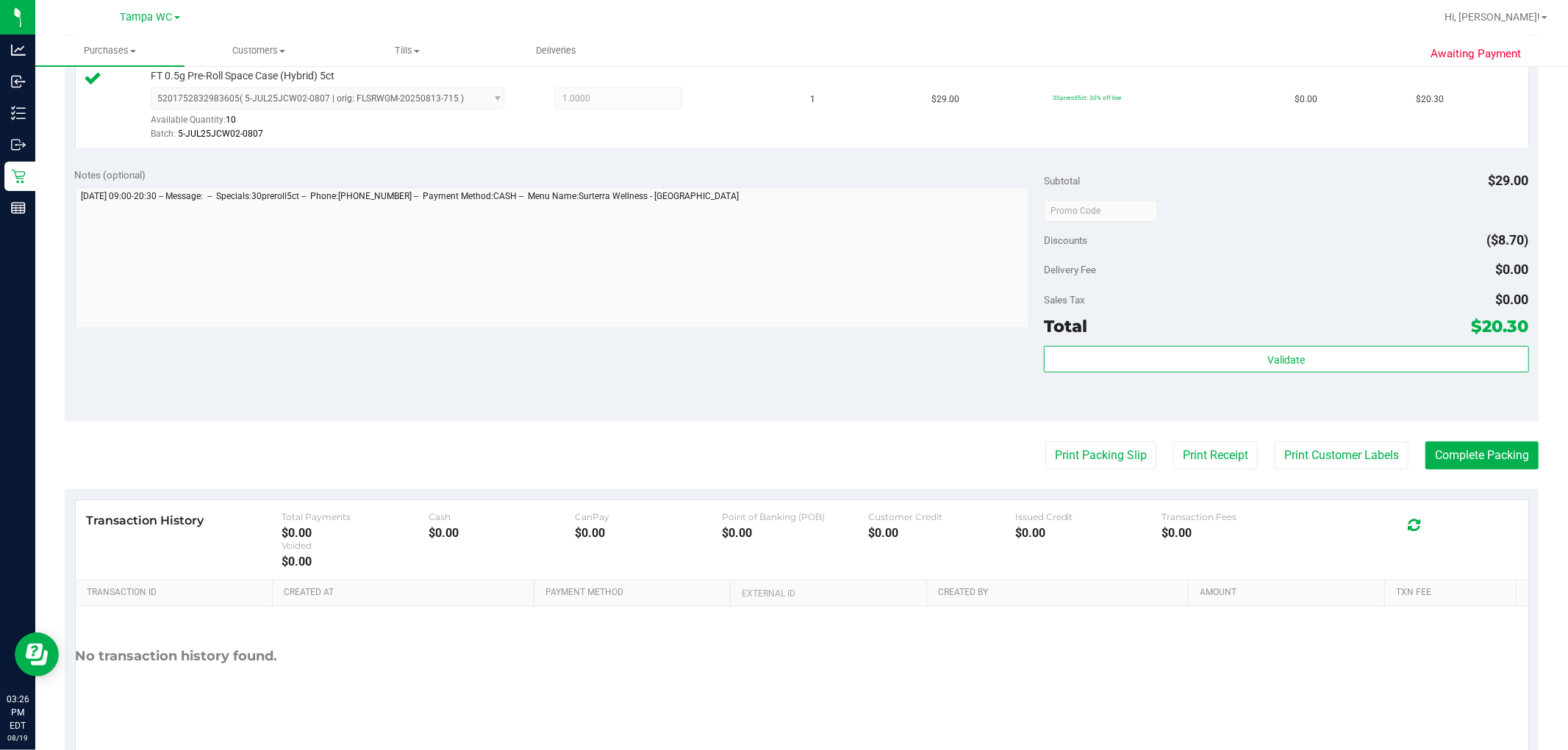
click at [782, 376] on div "Validate" at bounding box center [1286, 378] width 484 height 66
click at [782, 362] on button "Validate" at bounding box center [1286, 359] width 484 height 26
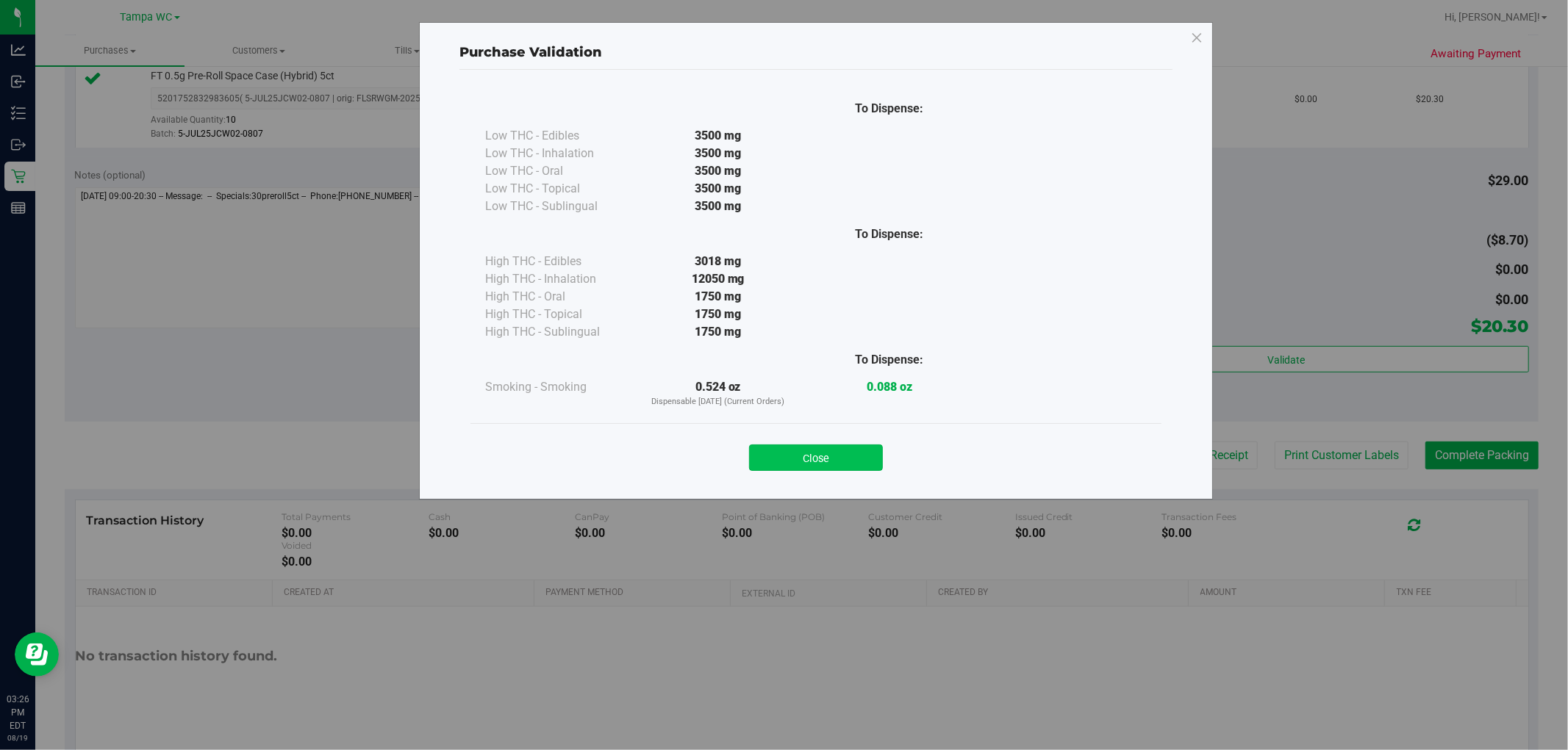
click at [779, 449] on button "Close" at bounding box center [816, 457] width 133 height 26
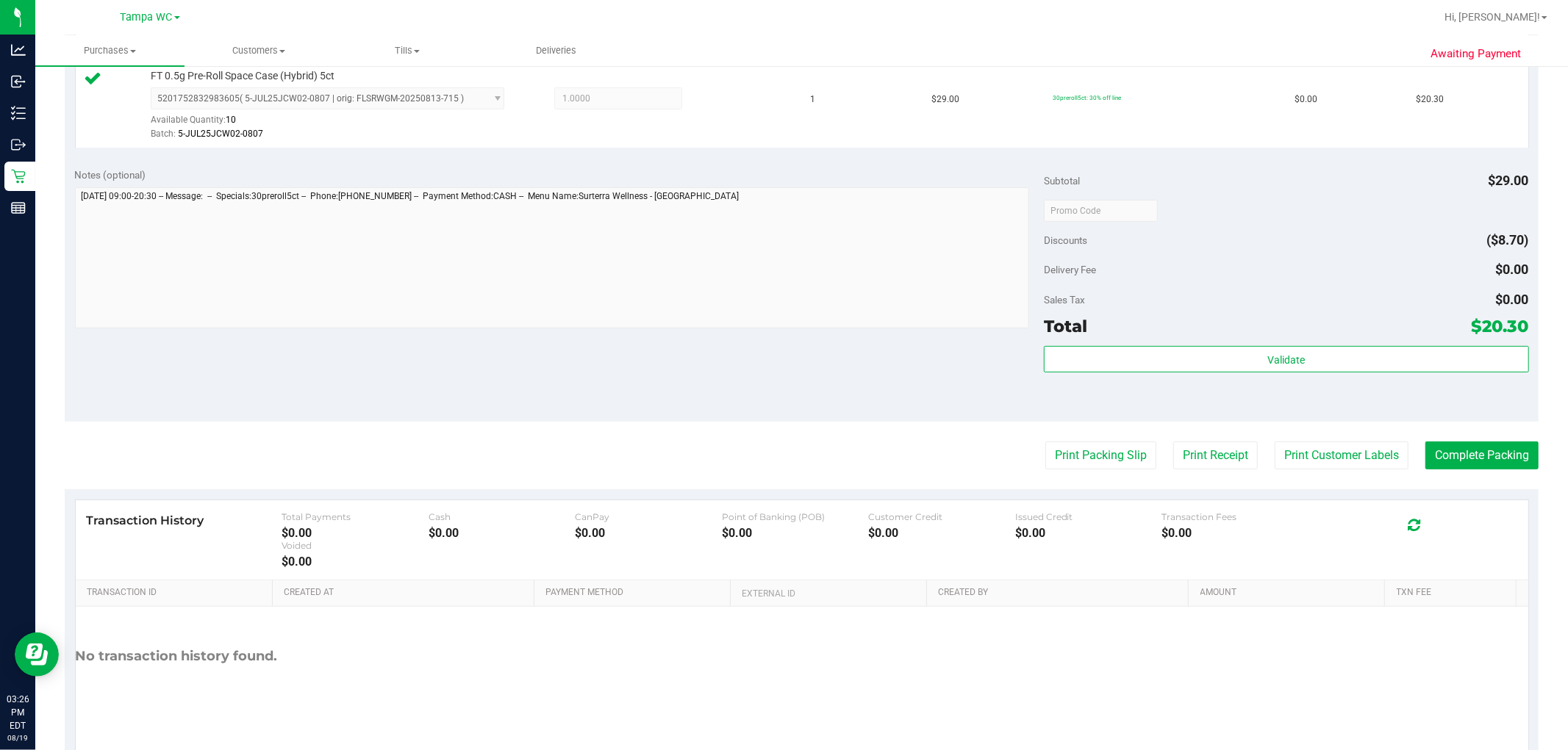
click at [782, 439] on purchase-details "Back Edit Purchase Cancel Purchase View Profile # 11814117 BioTrack ID: - Submi…" at bounding box center [801, 218] width 1474 height 1092
click at [782, 441] on button "Complete Packing" at bounding box center [1481, 455] width 113 height 27
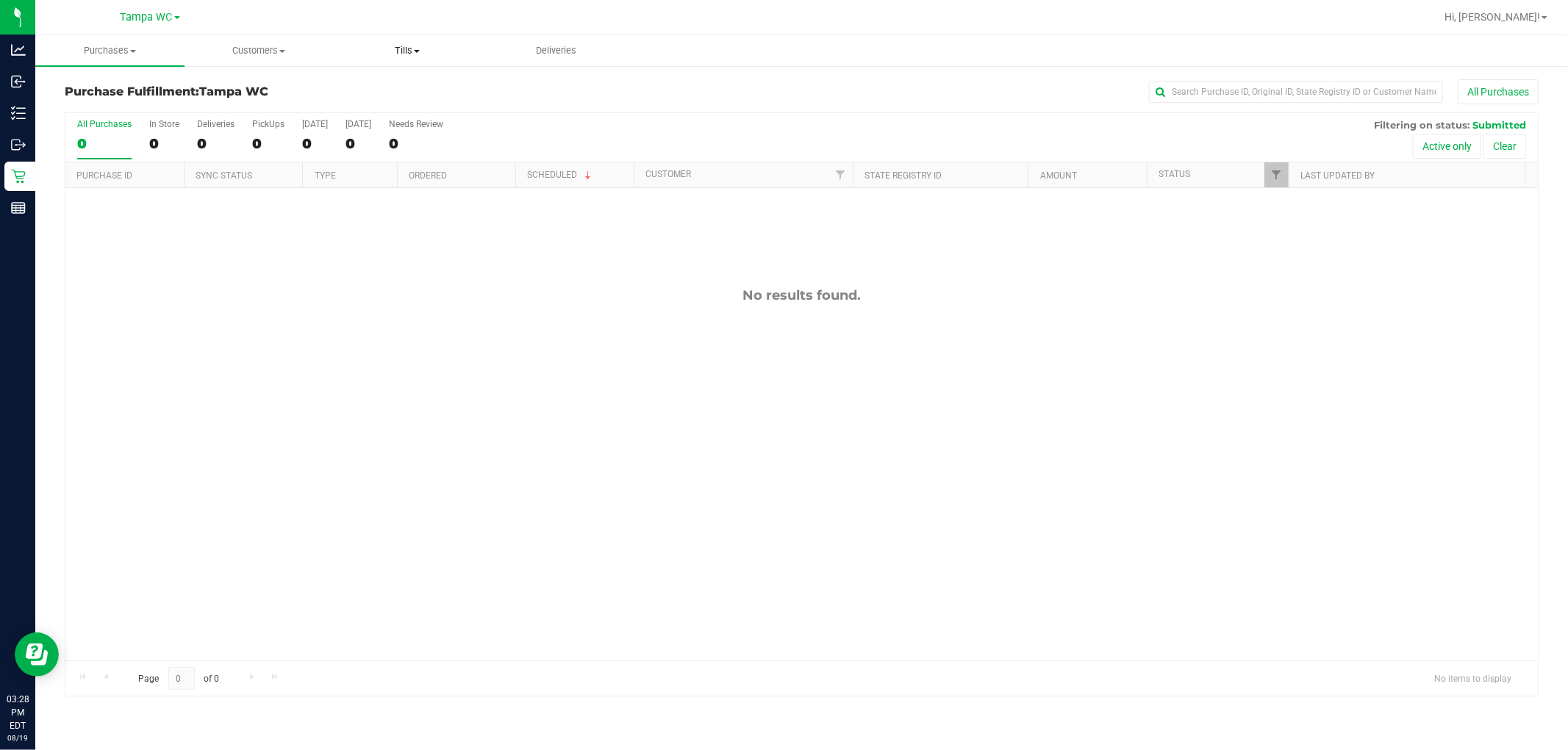
click at [415, 48] on span "Tills" at bounding box center [407, 50] width 148 height 13
click at [412, 83] on span "Manage tills" at bounding box center [382, 88] width 99 height 13
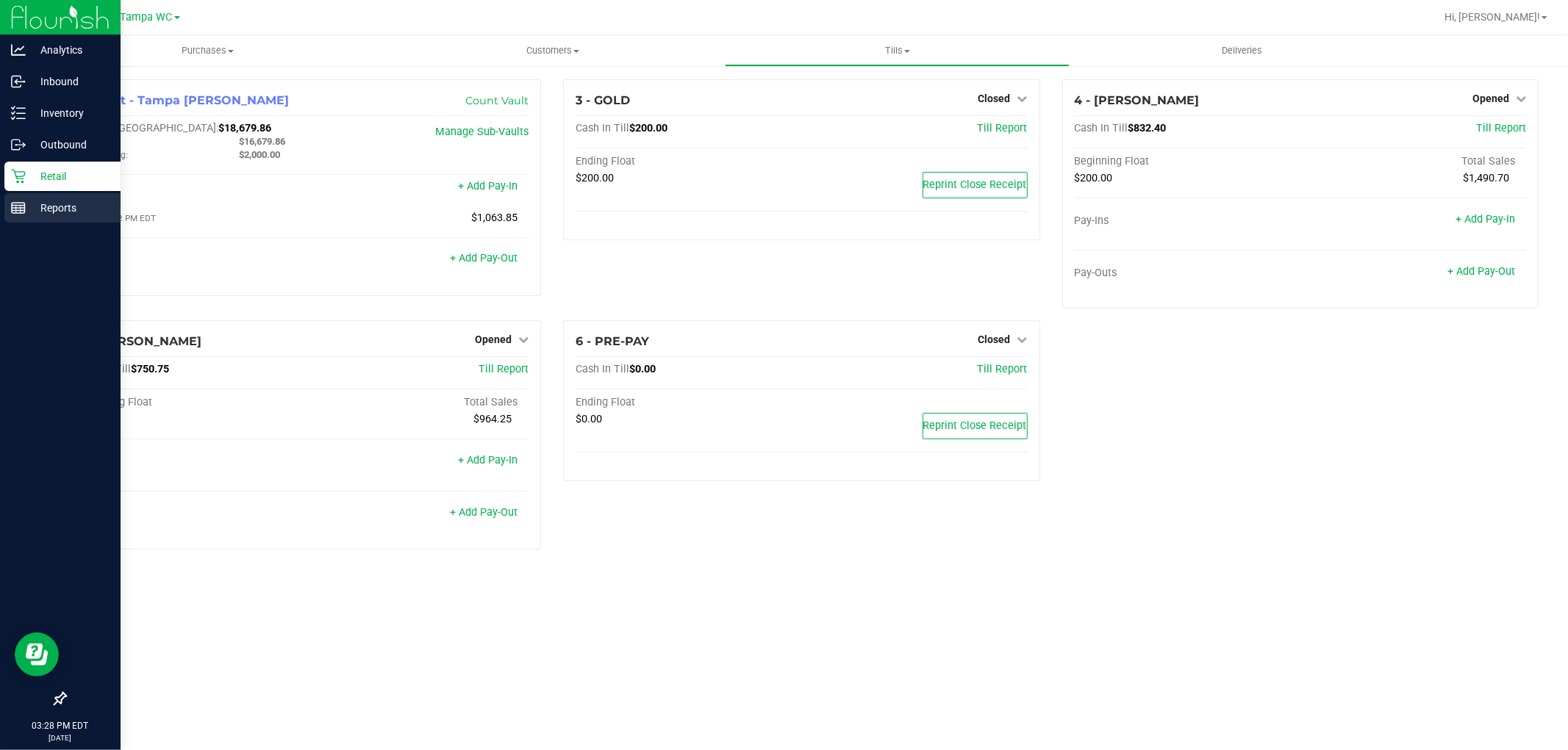
click at [53, 206] on p "Reports" at bounding box center [70, 208] width 88 height 18
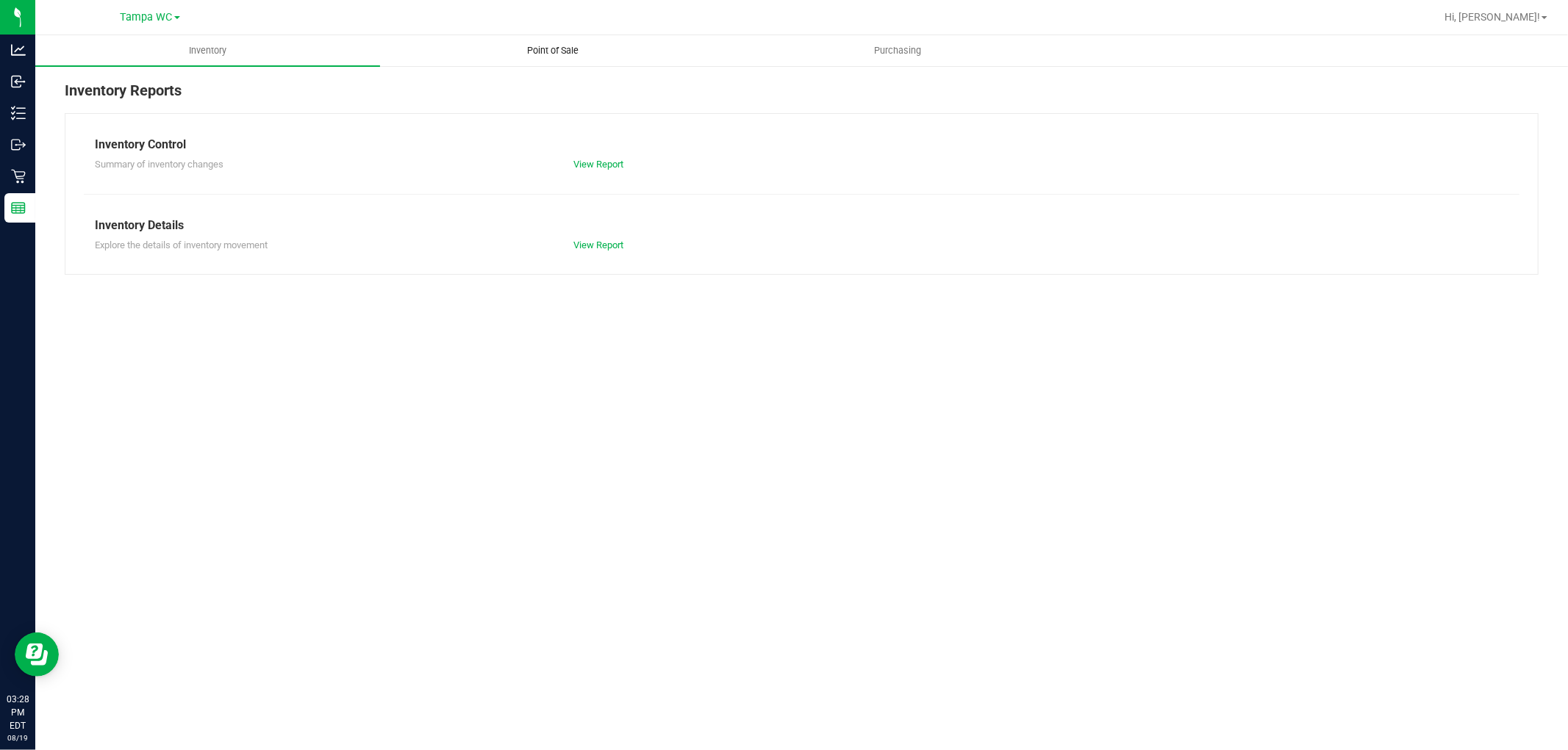
click at [544, 36] on uib-tab-heading "Point of Sale" at bounding box center [552, 51] width 343 height 29
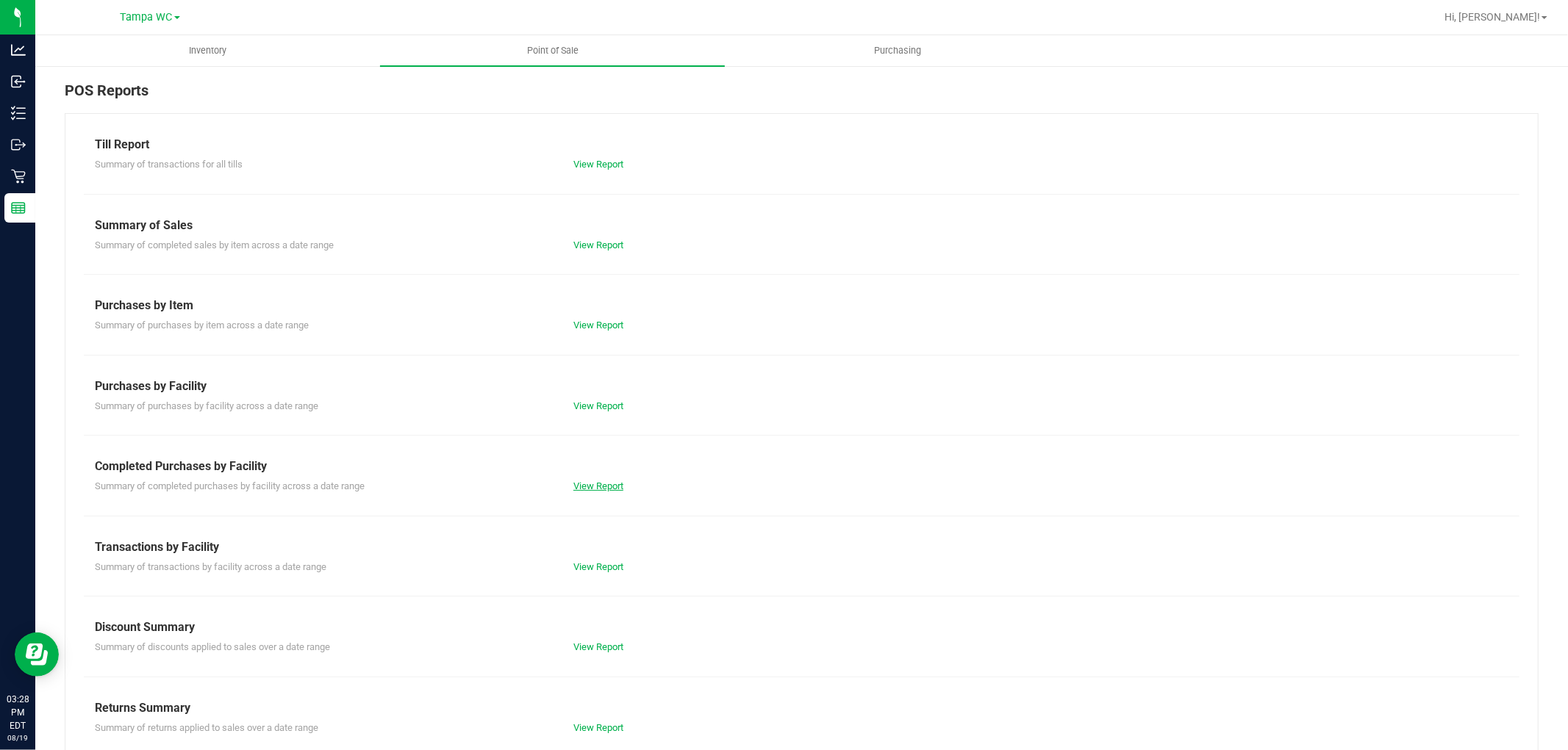
click at [595, 487] on link "View Report" at bounding box center [598, 485] width 50 height 11
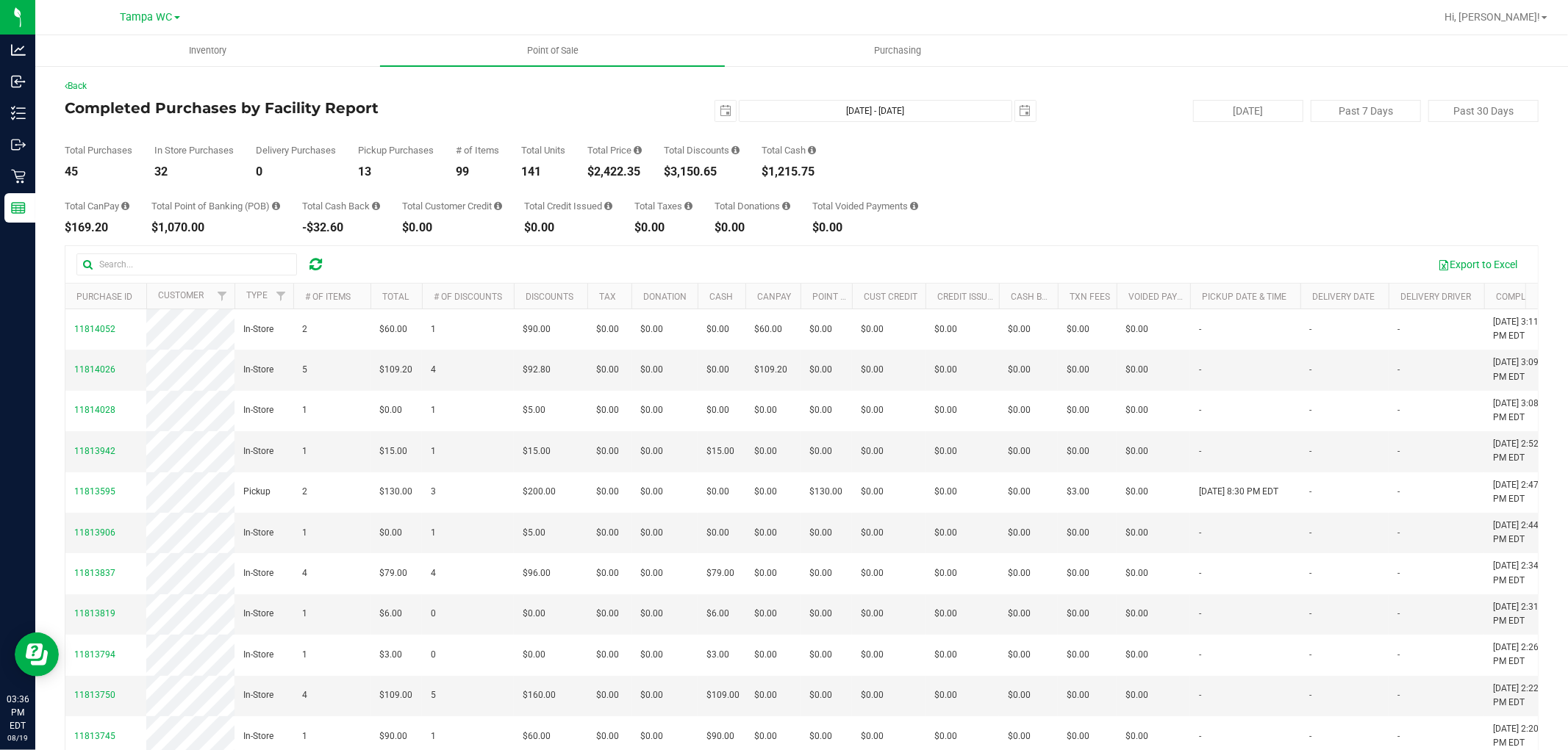
click at [615, 105] on div "[DATE] [DATE] - [DATE] [DATE]" at bounding box center [795, 111] width 502 height 22
click at [782, 191] on div "Total CanPay $169.20 Total Point of Banking (POB) $1,070.00 Total Cash Back -$3…" at bounding box center [801, 205] width 1474 height 56
click at [782, 100] on button "[DATE]" at bounding box center [1247, 111] width 110 height 22
